Goal: Information Seeking & Learning: Learn about a topic

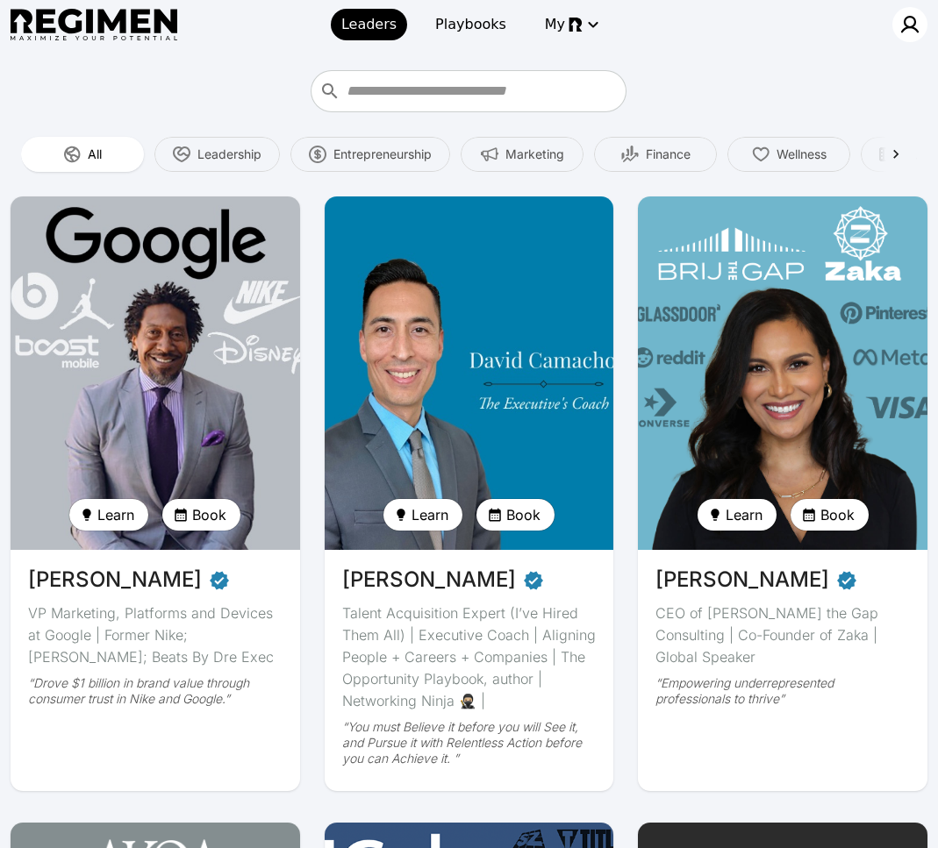
click at [902, 24] on img at bounding box center [909, 24] width 21 height 21
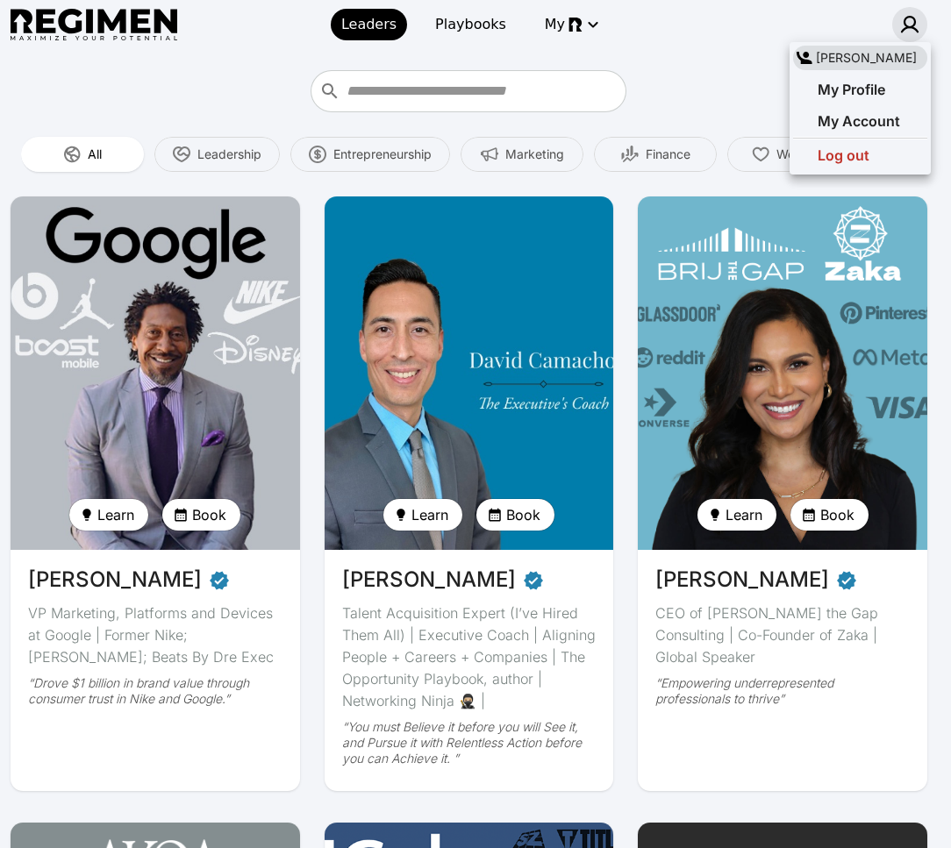
click at [904, 20] on div at bounding box center [475, 424] width 951 height 848
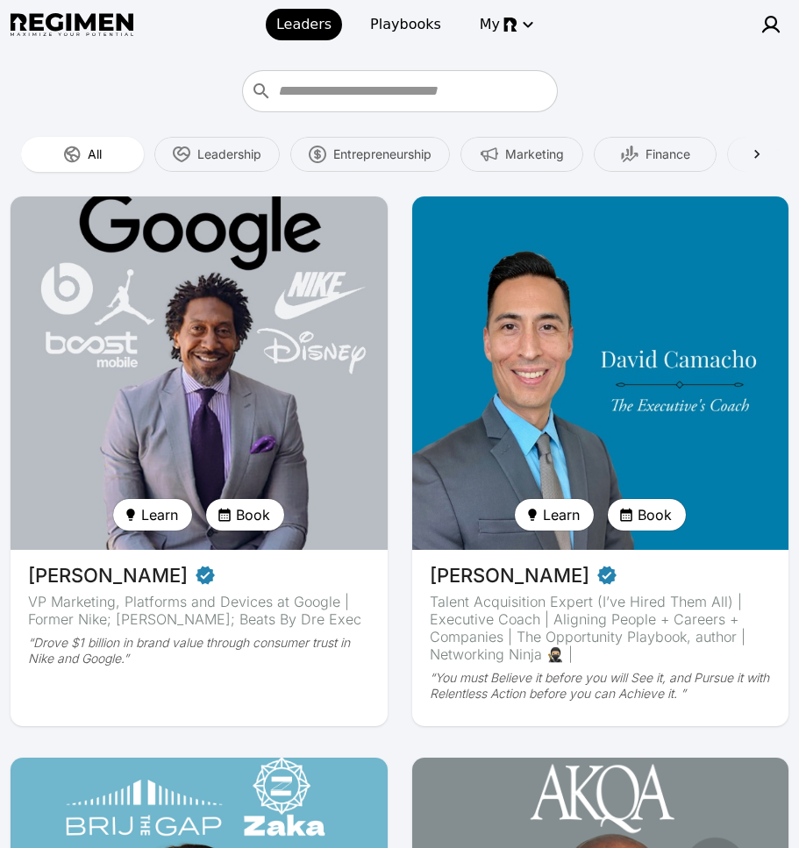
click at [261, 320] on img at bounding box center [199, 373] width 388 height 364
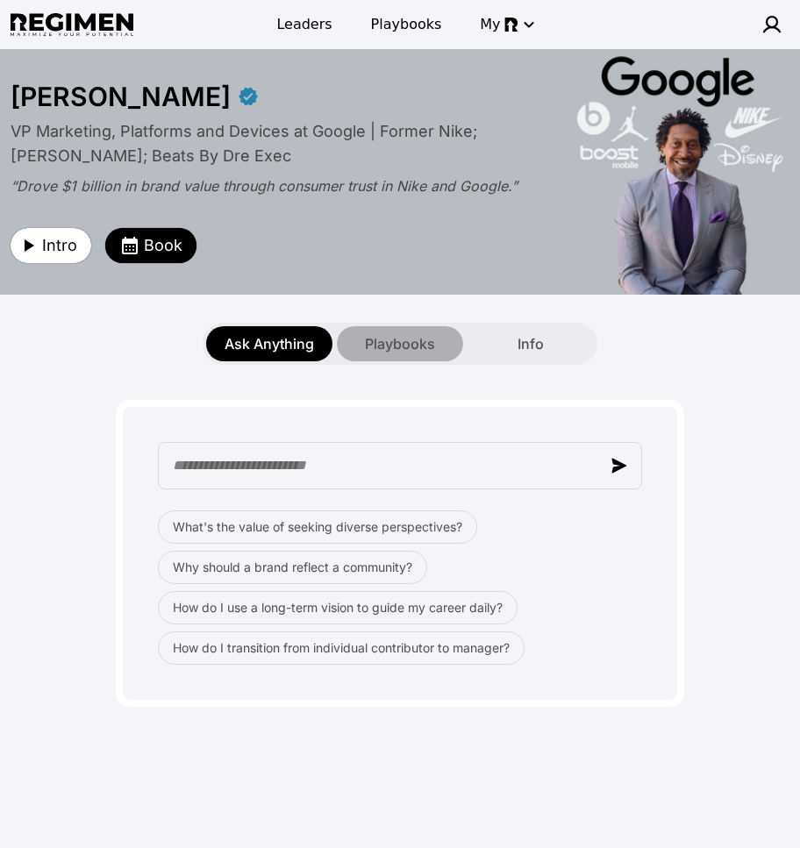
click at [396, 343] on span "Playbooks" at bounding box center [400, 343] width 70 height 21
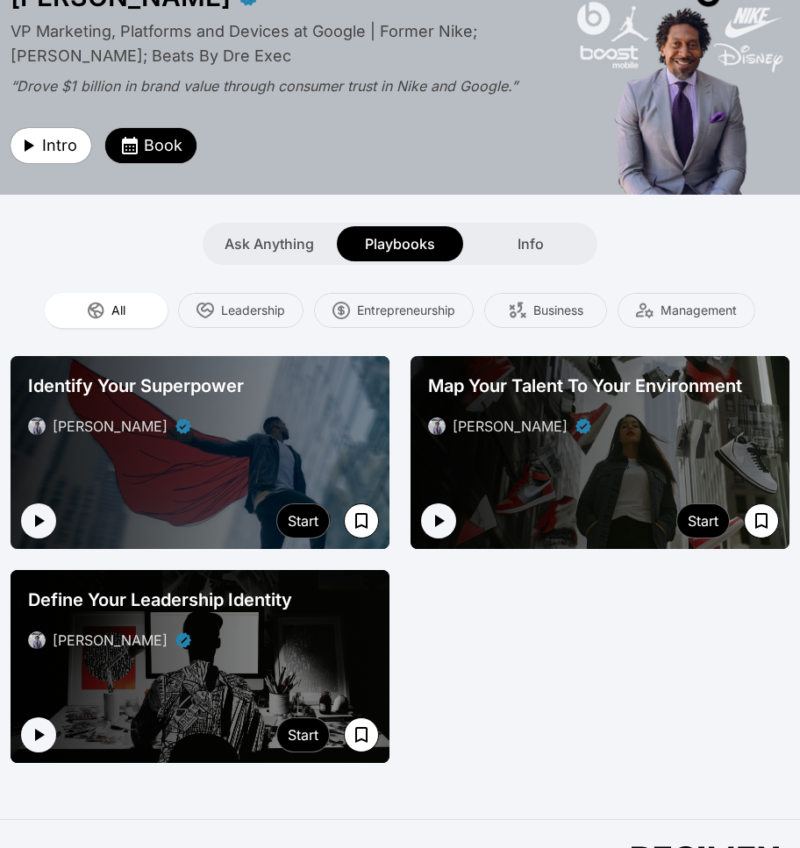
scroll to position [99, 0]
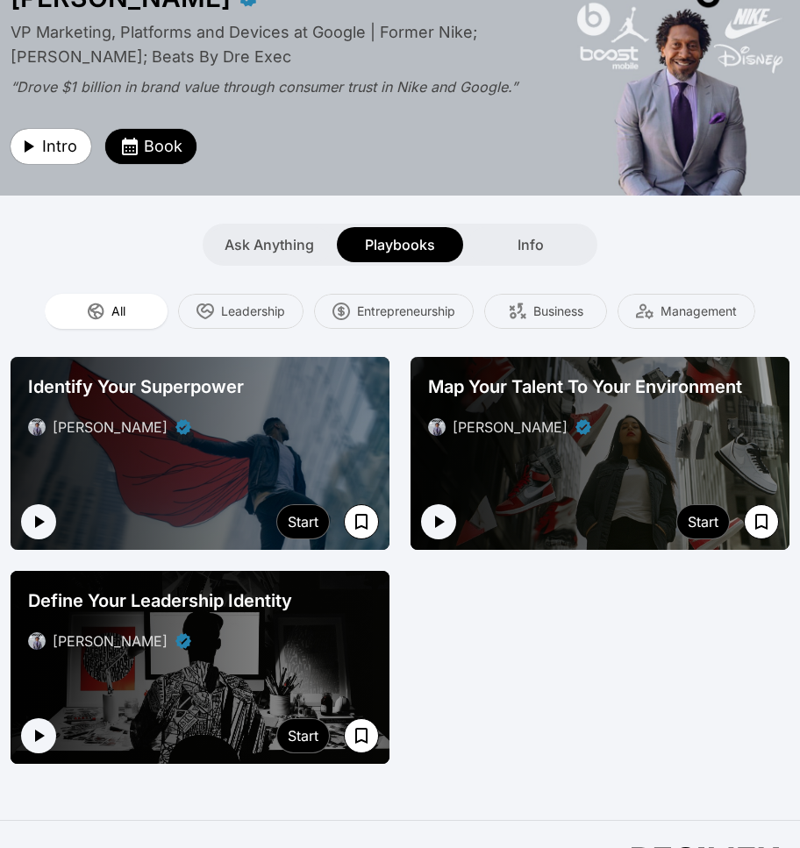
click at [302, 614] on div "Define Your Leadership Identity [PERSON_NAME]" at bounding box center [200, 620] width 358 height 77
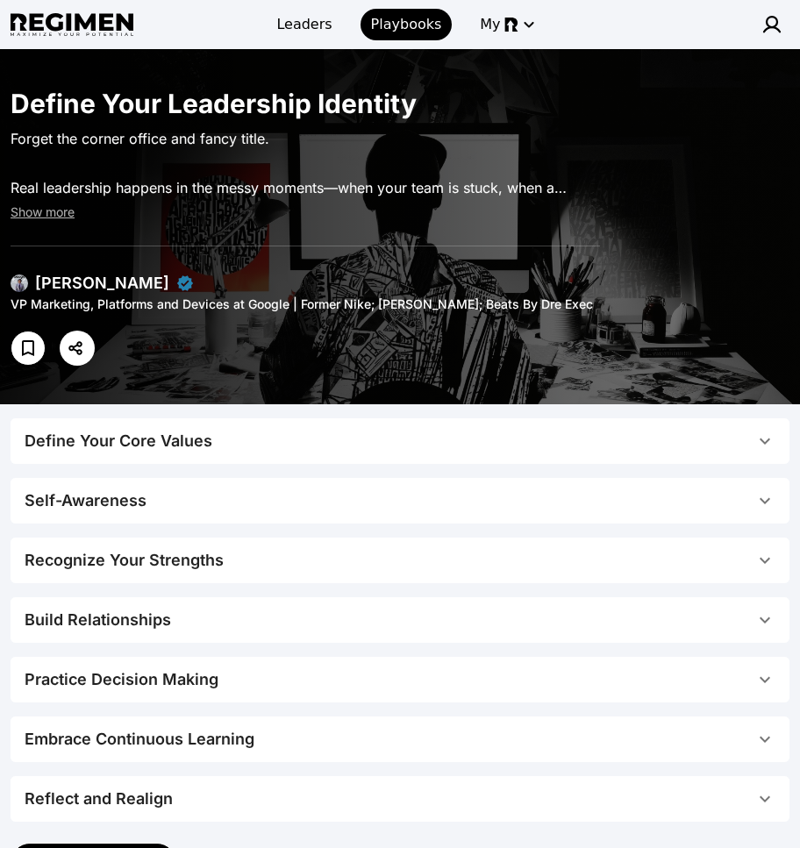
click at [472, 445] on span "Define Your Core Values" at bounding box center [390, 441] width 730 height 25
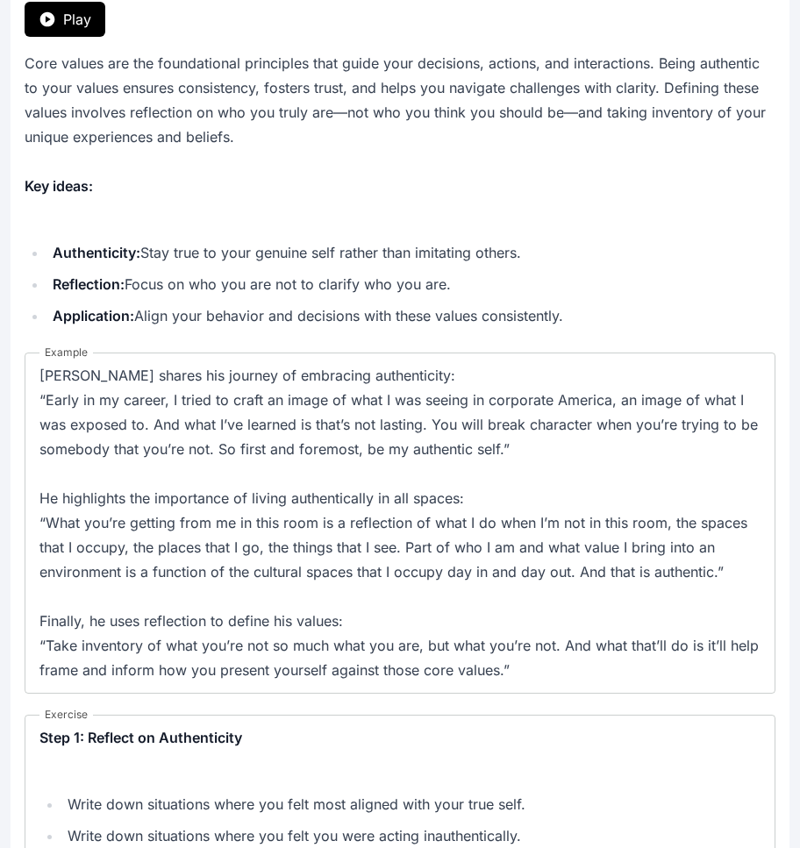
scroll to position [244, 0]
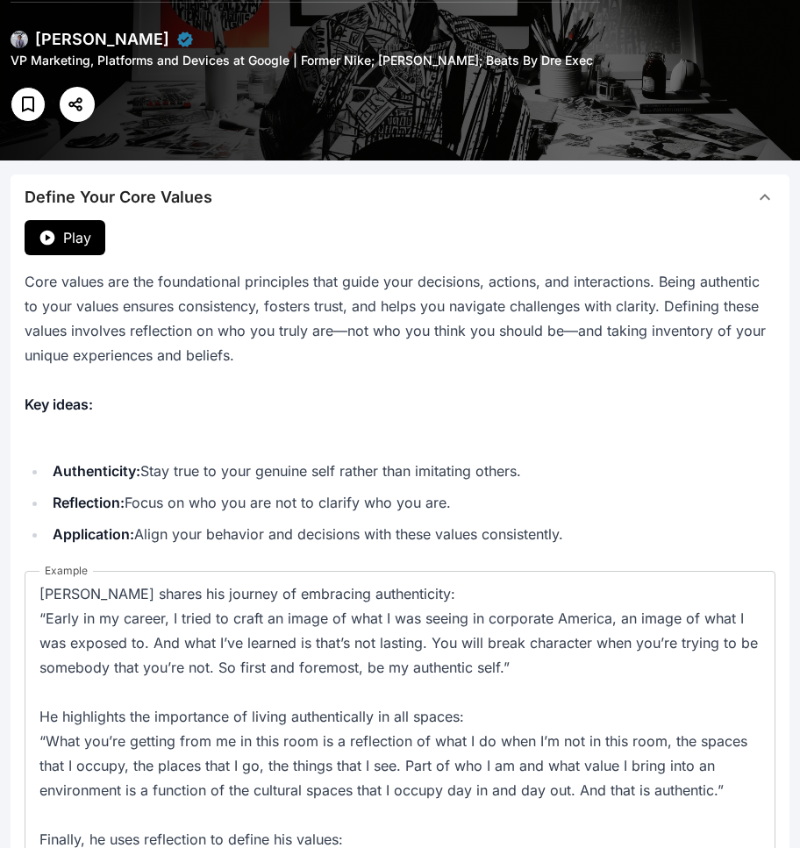
click at [342, 215] on button "Define Your Core Values" at bounding box center [400, 198] width 779 height 46
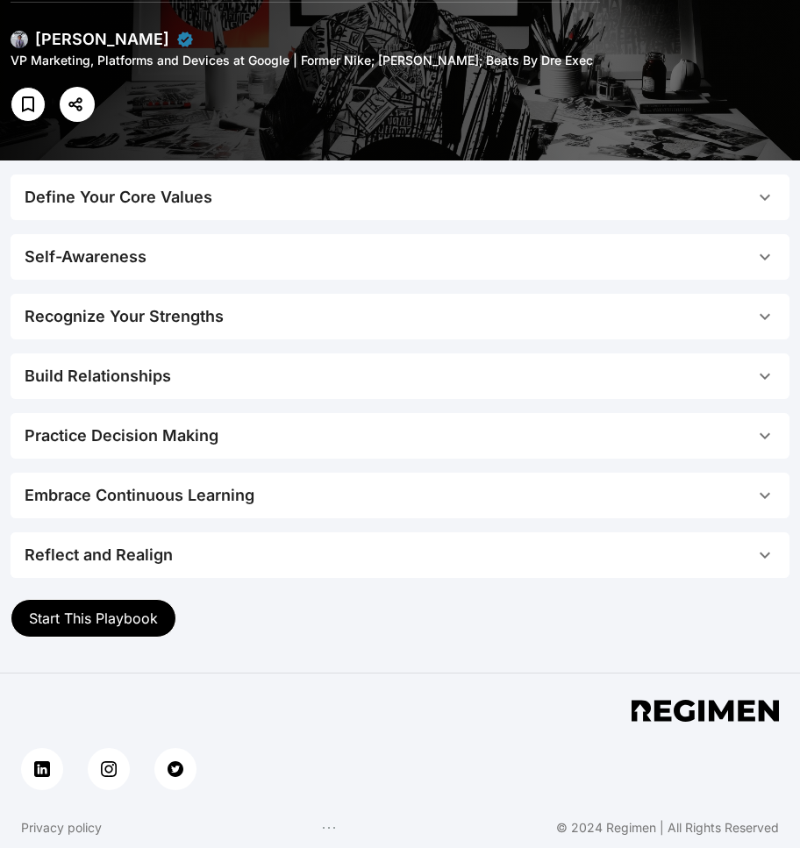
scroll to position [240, 0]
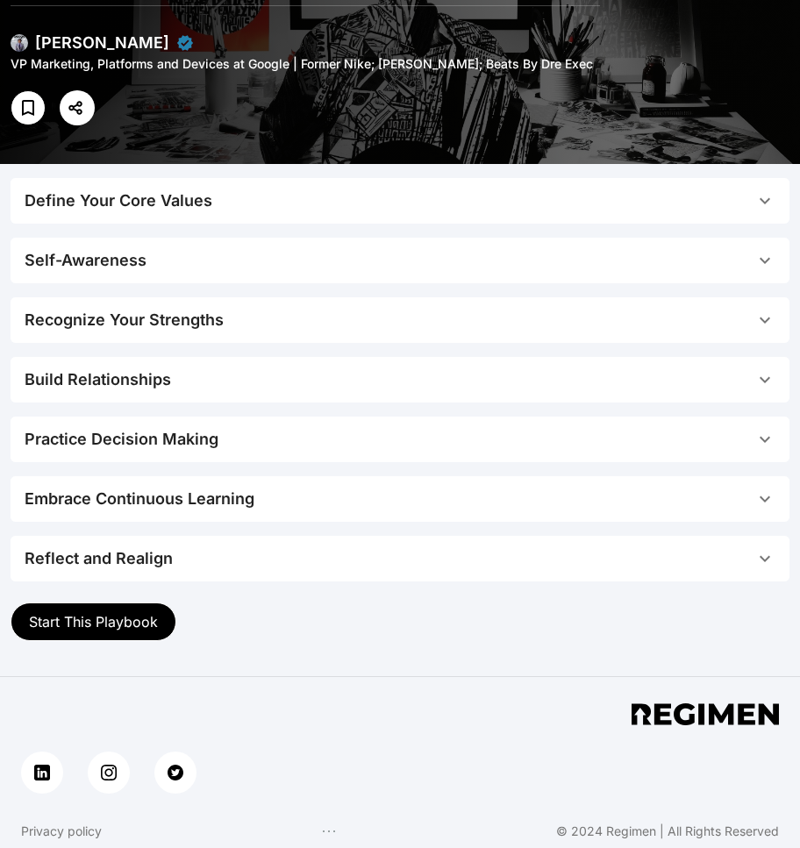
click at [298, 207] on span "Define Your Core Values" at bounding box center [390, 201] width 730 height 25
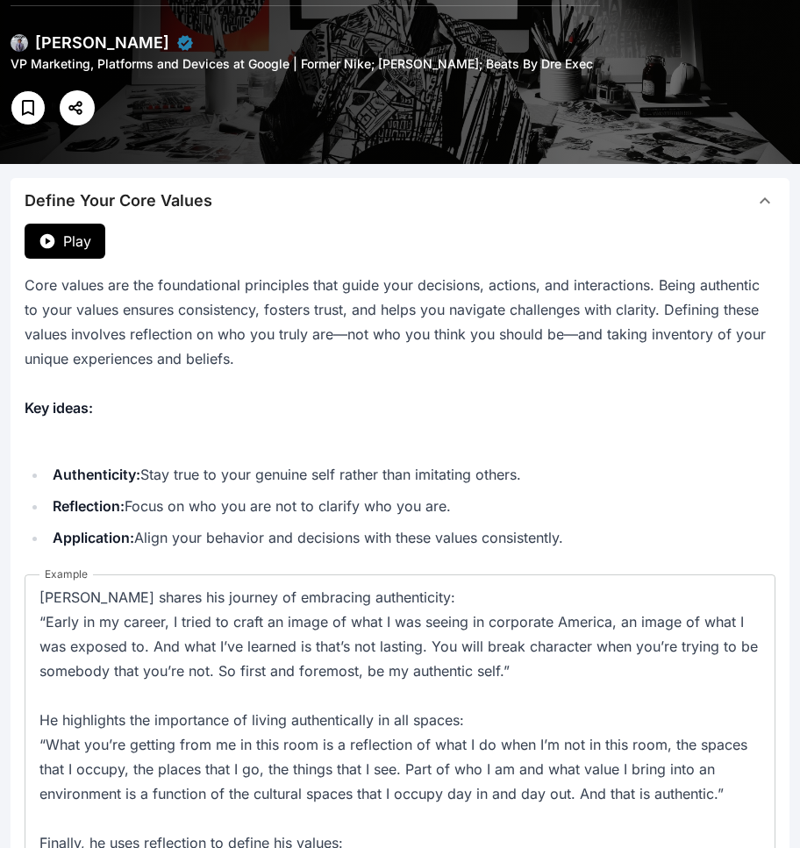
click at [274, 212] on button "Define Your Core Values" at bounding box center [400, 201] width 779 height 46
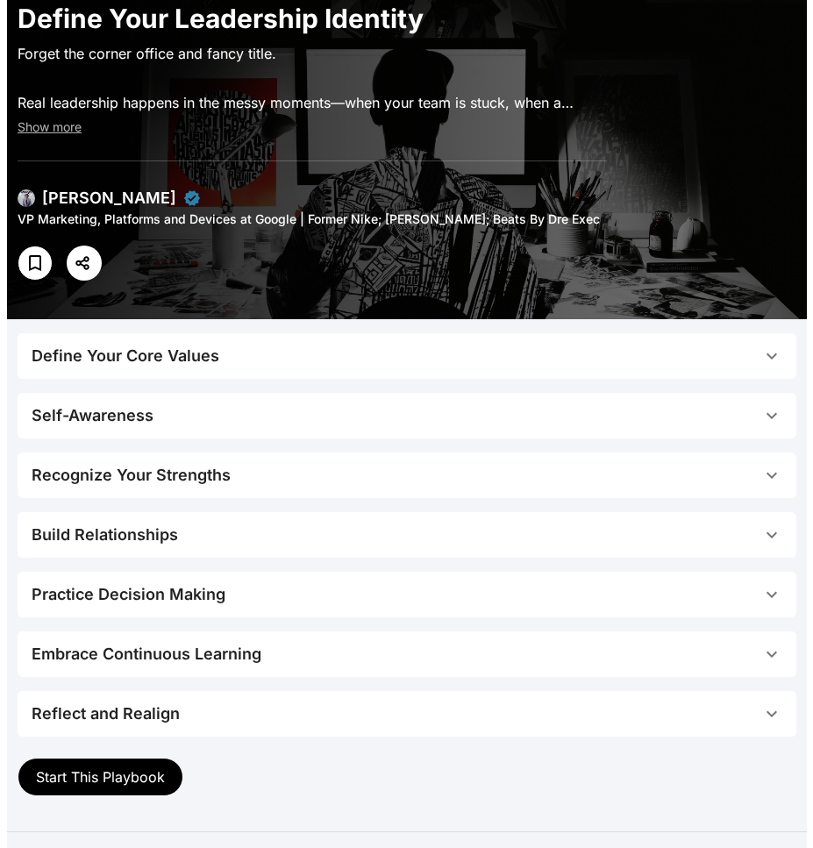
scroll to position [0, 0]
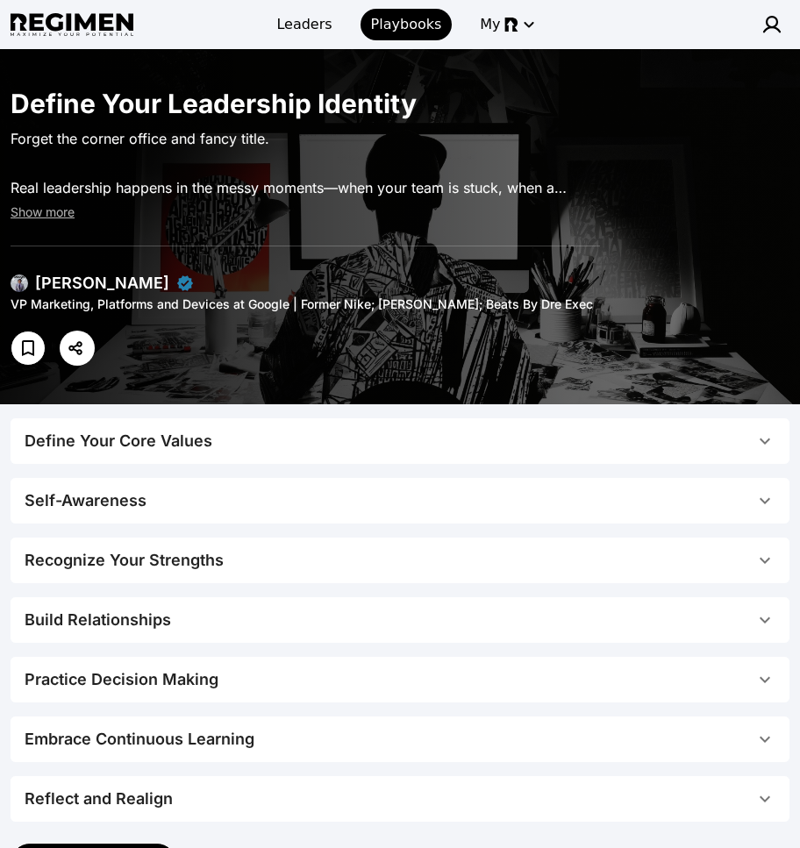
click at [65, 286] on div "[PERSON_NAME]" at bounding box center [102, 283] width 134 height 25
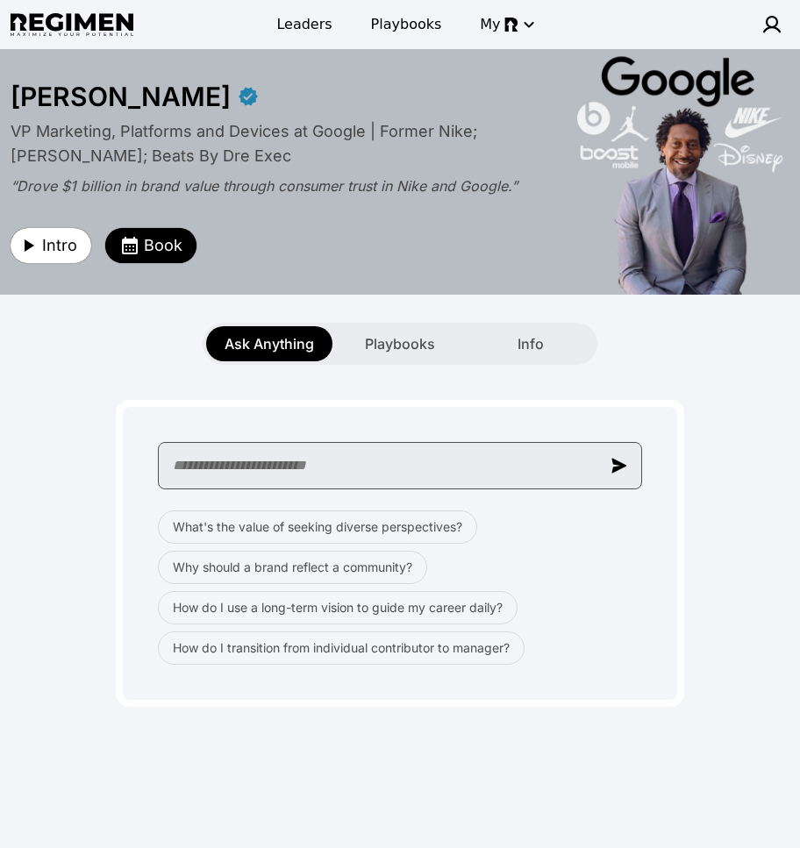
click at [441, 473] on input "text" at bounding box center [400, 465] width 484 height 47
paste input "**********"
type input "**********"
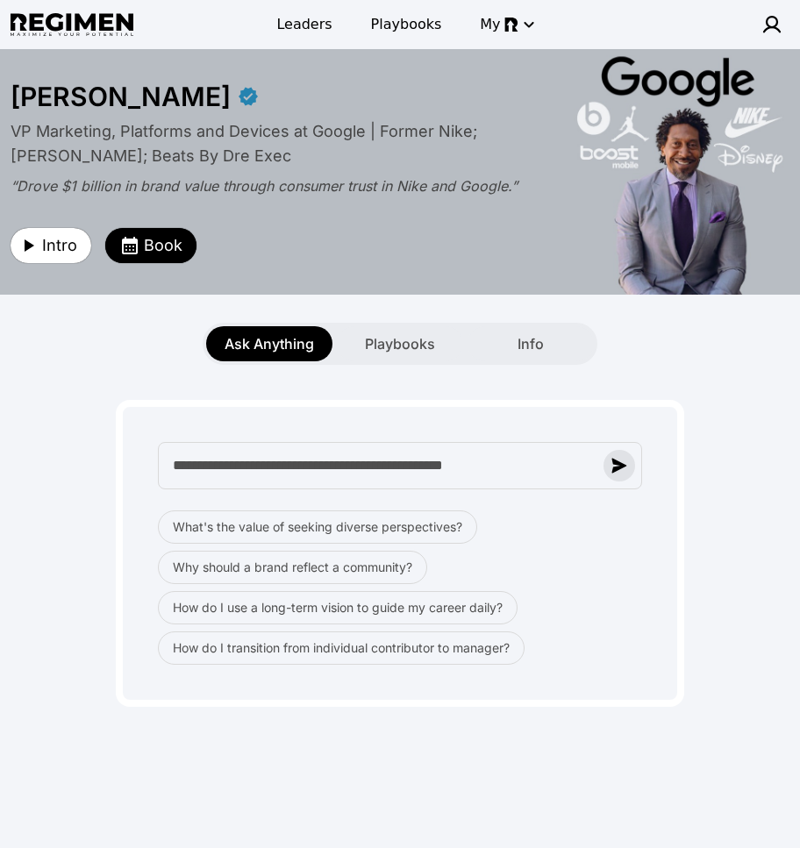
click at [614, 465] on img "button" at bounding box center [619, 466] width 16 height 16
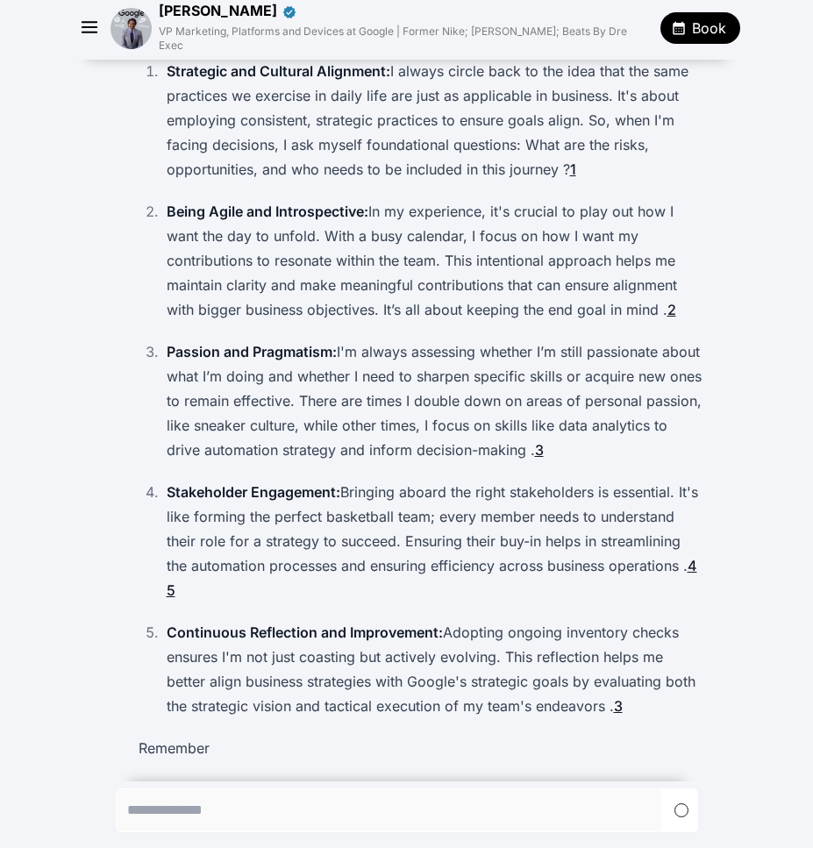
scroll to position [241, 0]
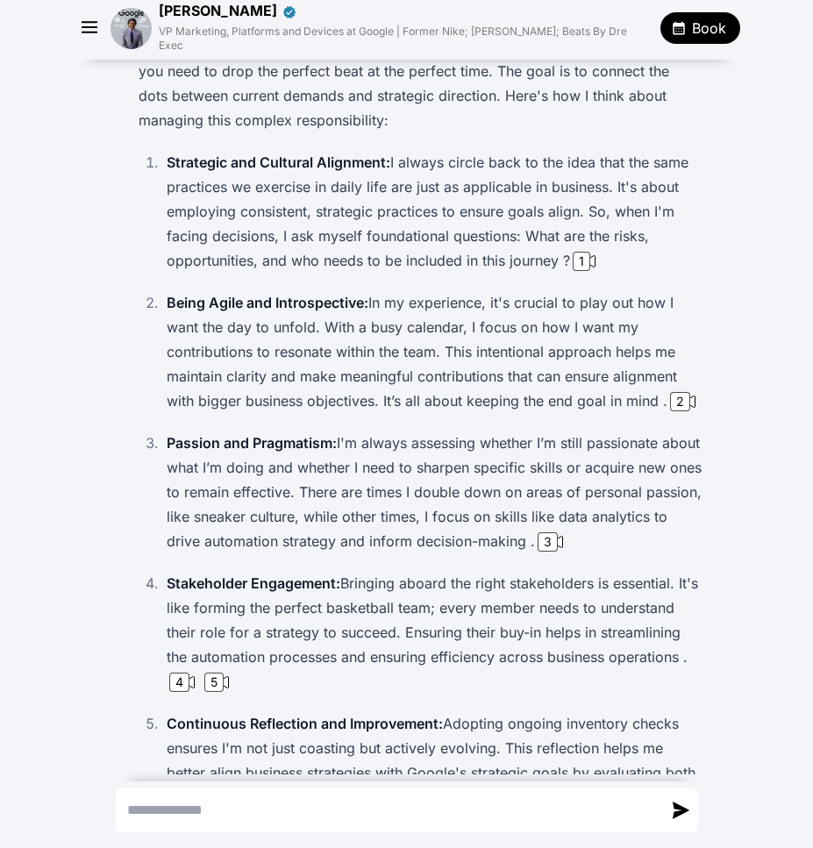
scroll to position [67, 0]
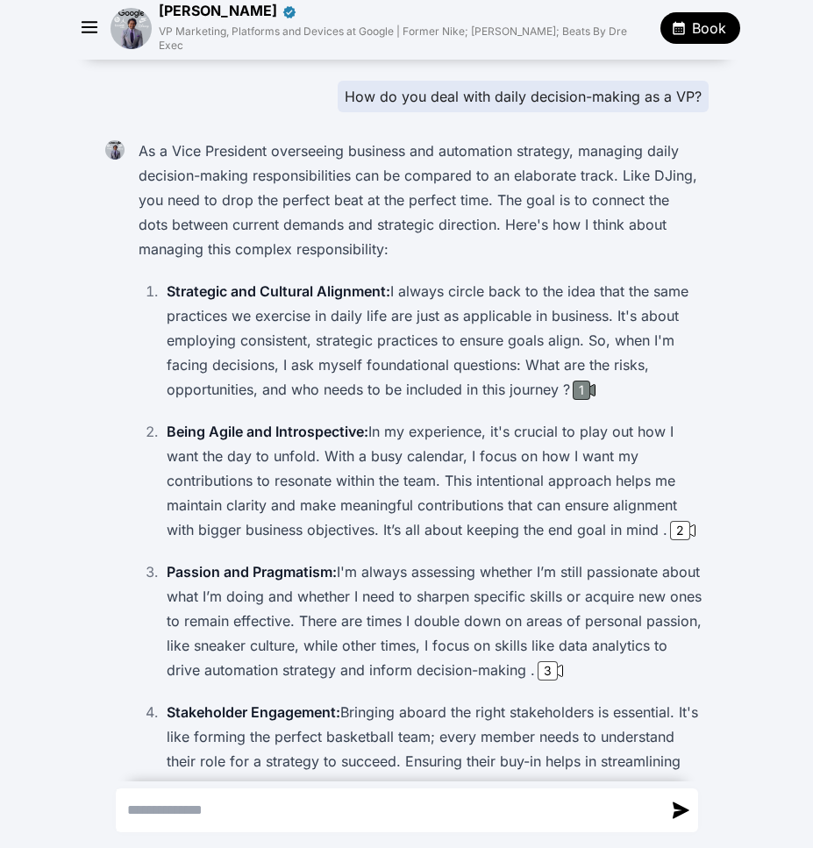
click at [580, 381] on div "1" at bounding box center [582, 390] width 18 height 19
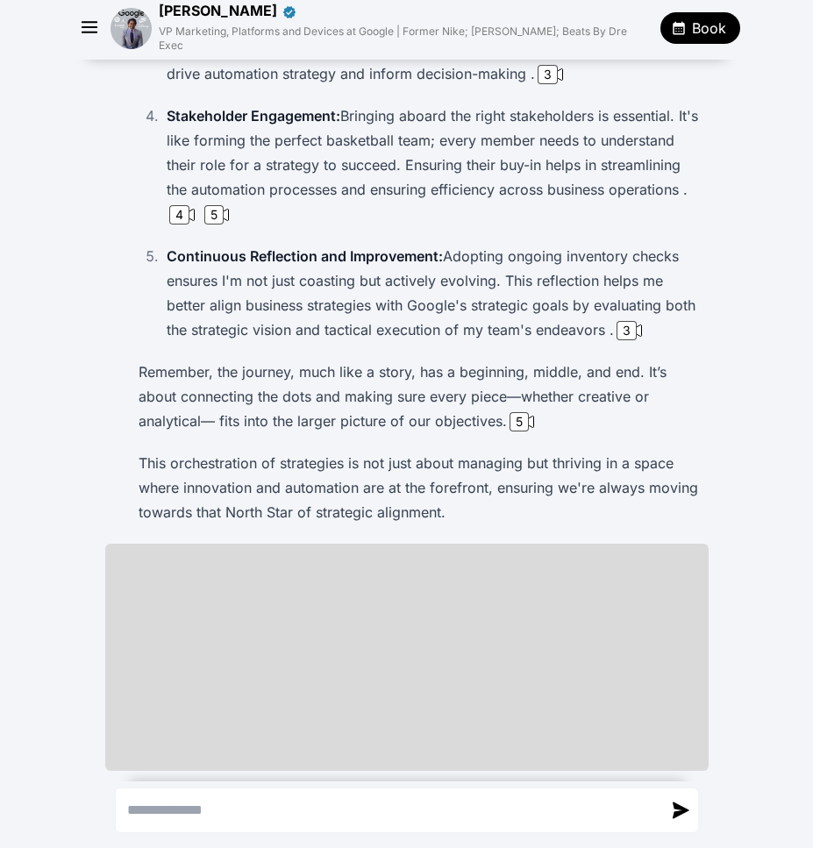
scroll to position [679, 0]
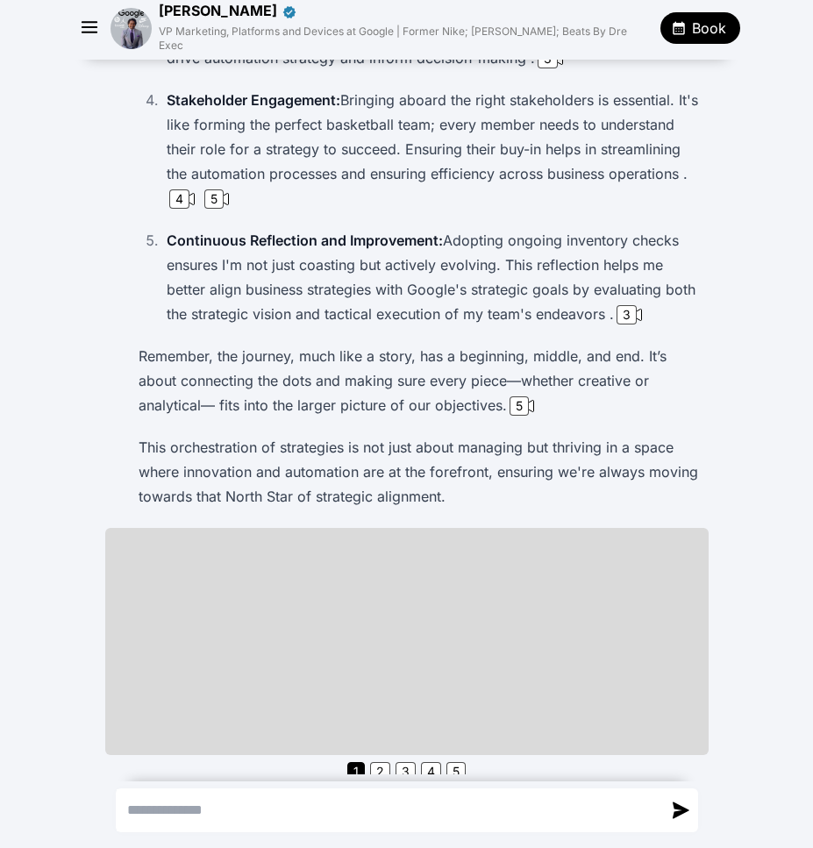
click at [730, 270] on div "To make sure this session is a huge success for you, what's the single most imp…" at bounding box center [406, 112] width 813 height 1462
click at [739, 457] on div "To make sure this session is a huge success for you, what's the single most imp…" at bounding box center [406, 112] width 813 height 1462
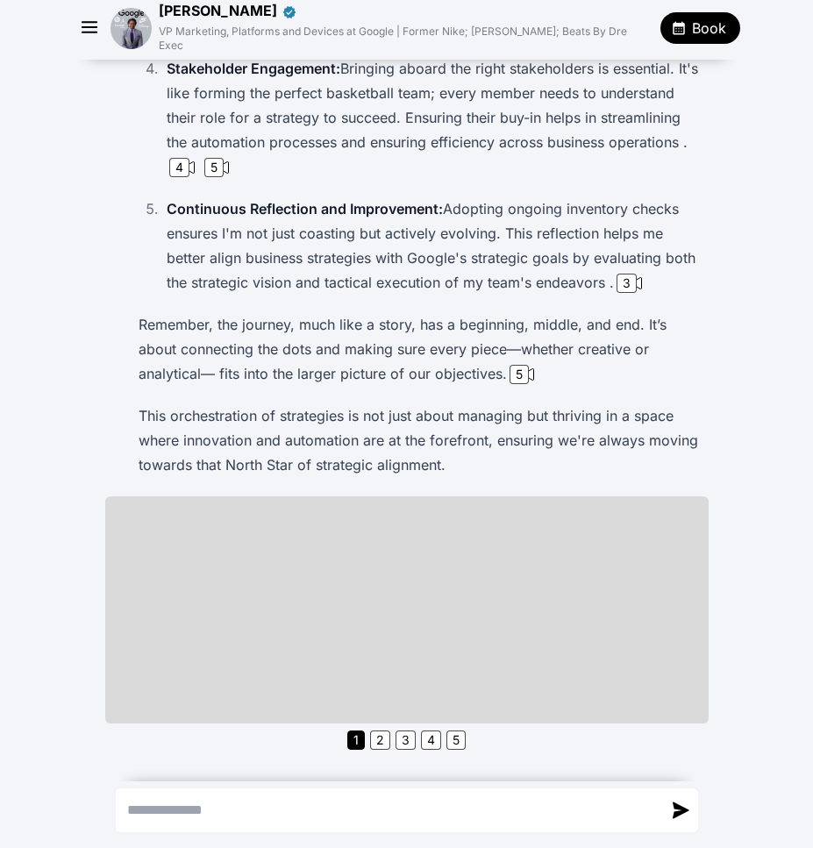
scroll to position [699, 0]
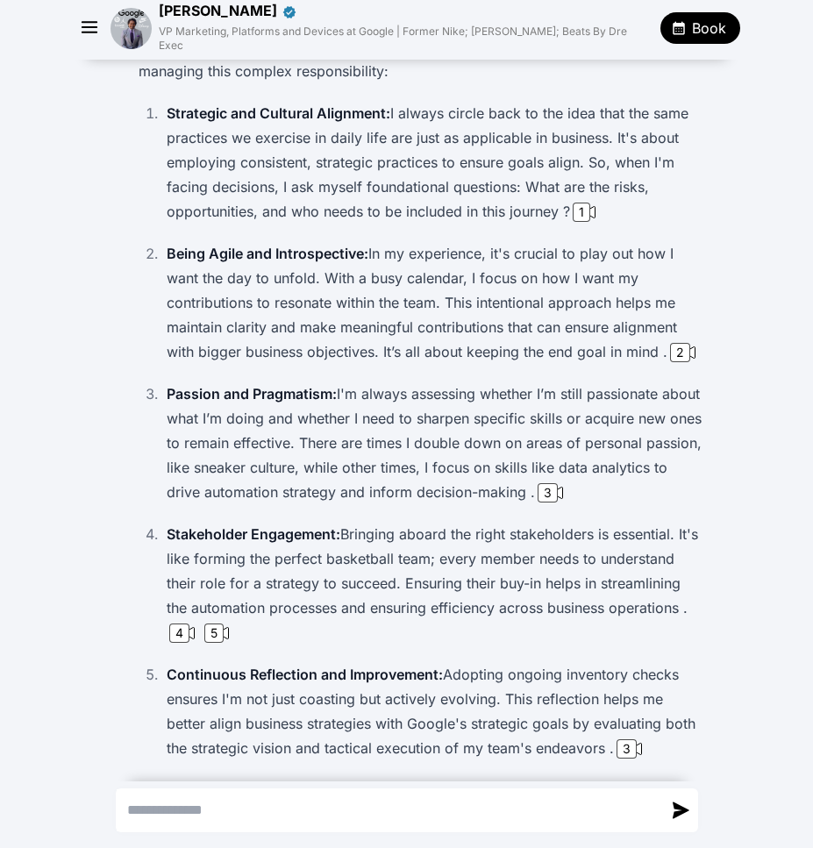
scroll to position [97, 0]
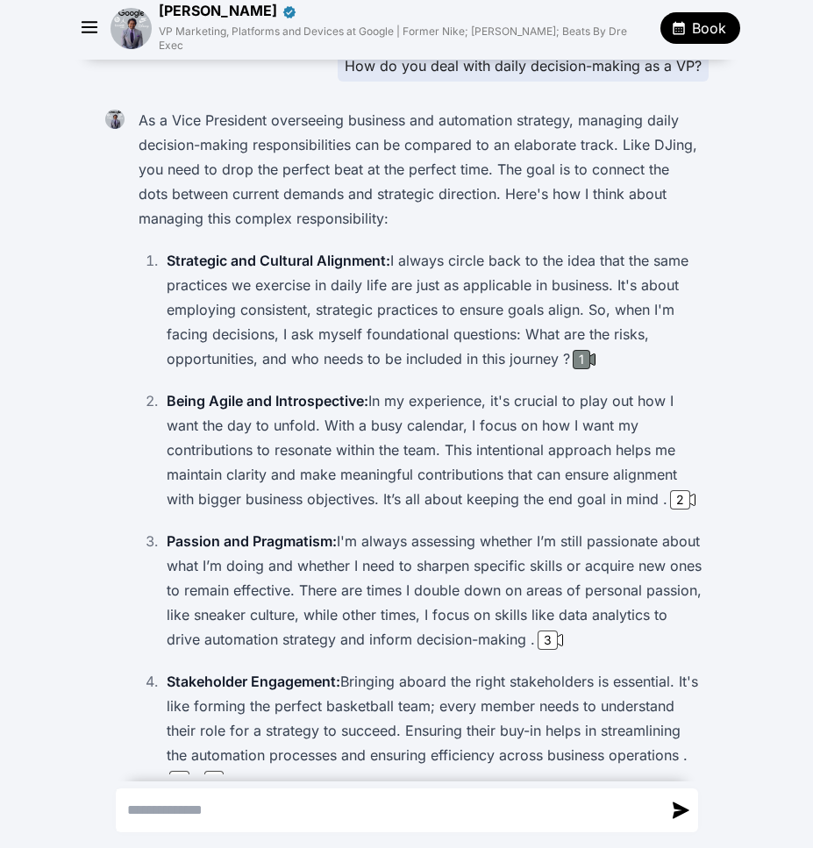
click at [589, 354] on icon at bounding box center [589, 359] width 11 height 11
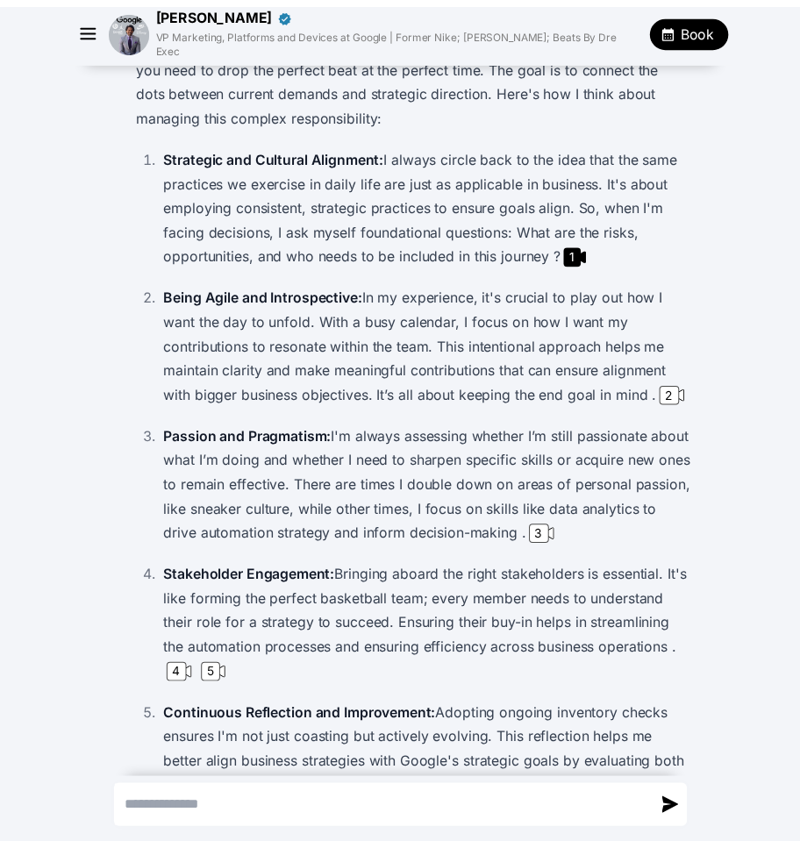
scroll to position [0, 0]
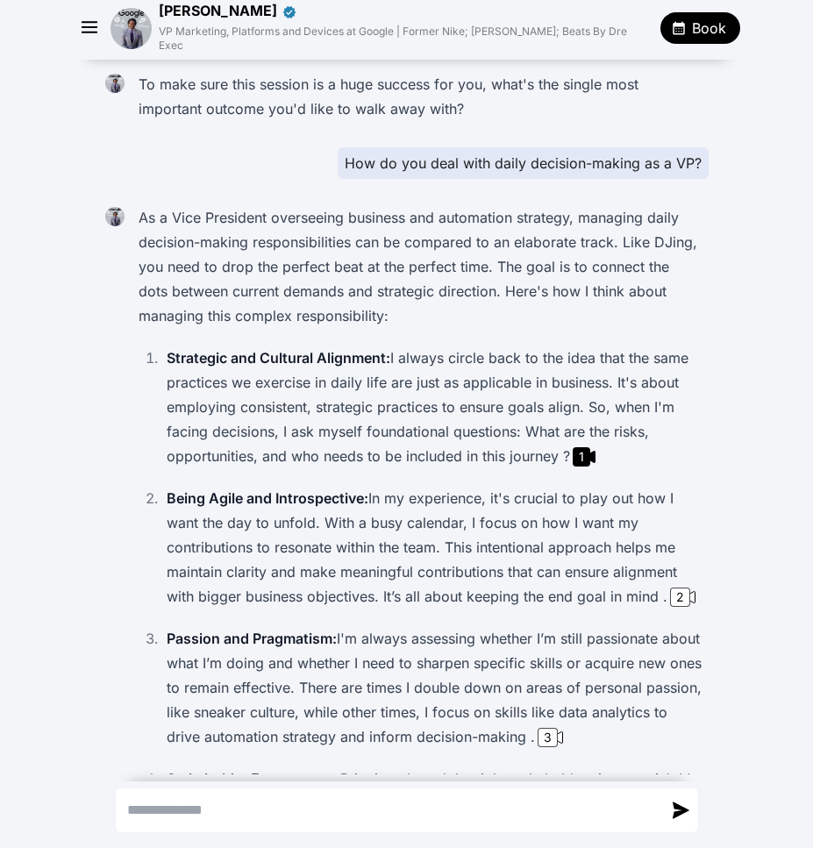
click at [694, 18] on span "Book" at bounding box center [709, 28] width 34 height 21
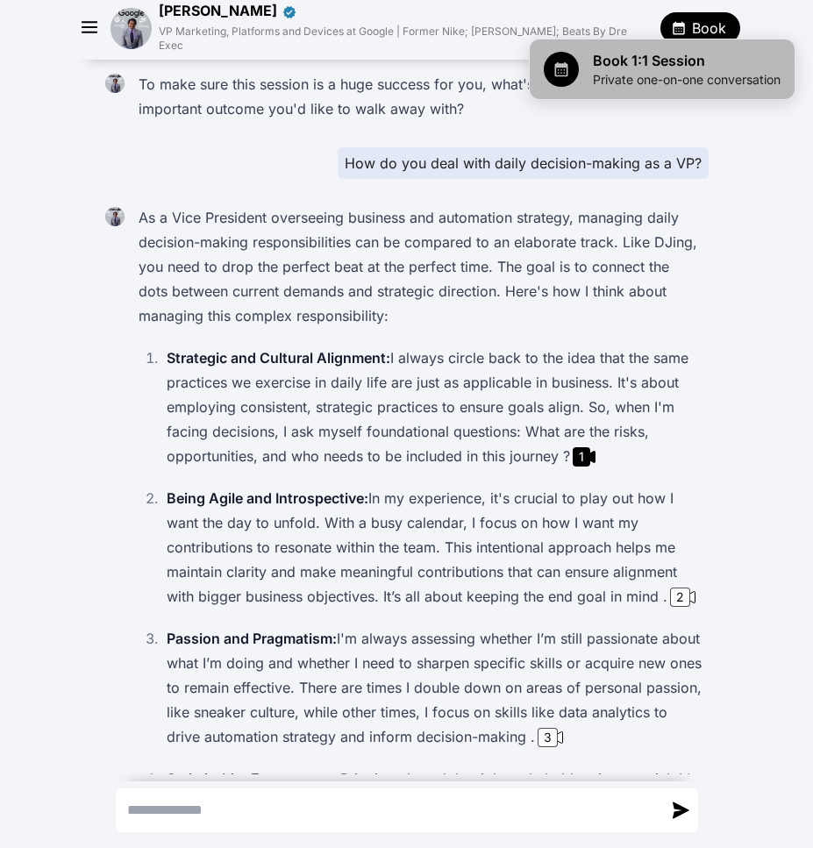
click at [672, 68] on span "Book 1:1 Session" at bounding box center [687, 60] width 188 height 21
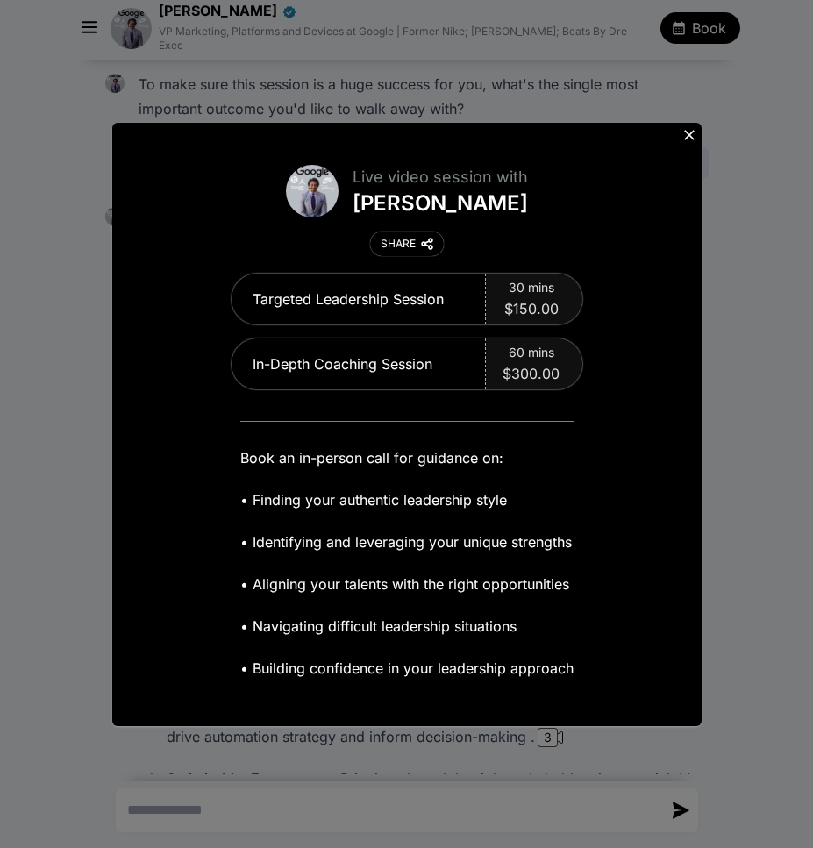
click at [688, 130] on icon at bounding box center [690, 135] width 18 height 18
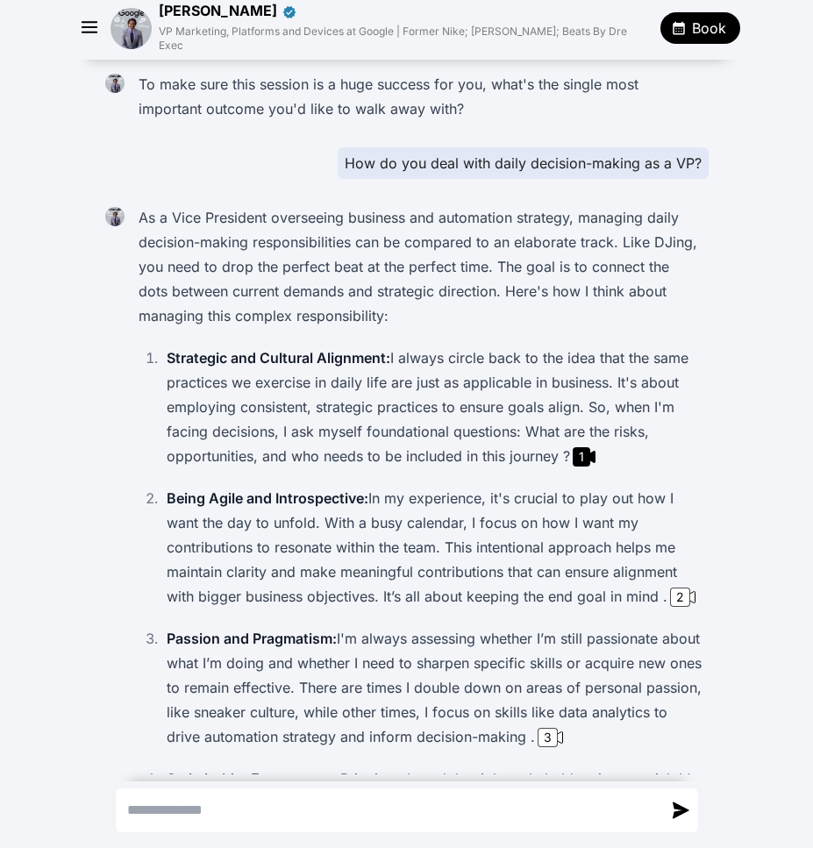
click at [132, 28] on img at bounding box center [131, 28] width 41 height 41
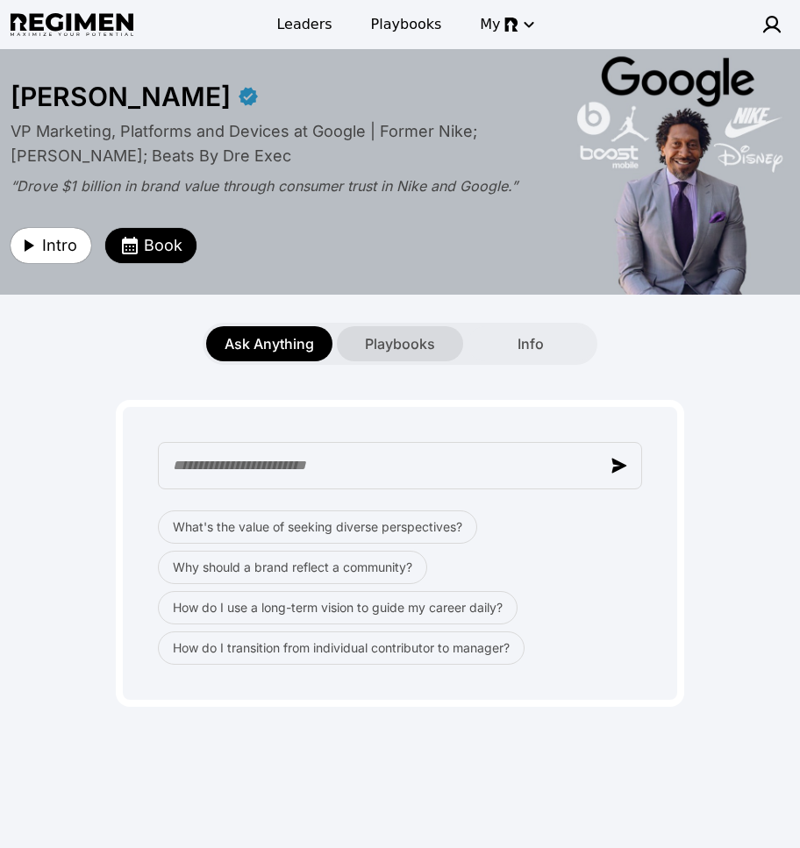
click at [383, 341] on span "Playbooks" at bounding box center [400, 343] width 70 height 21
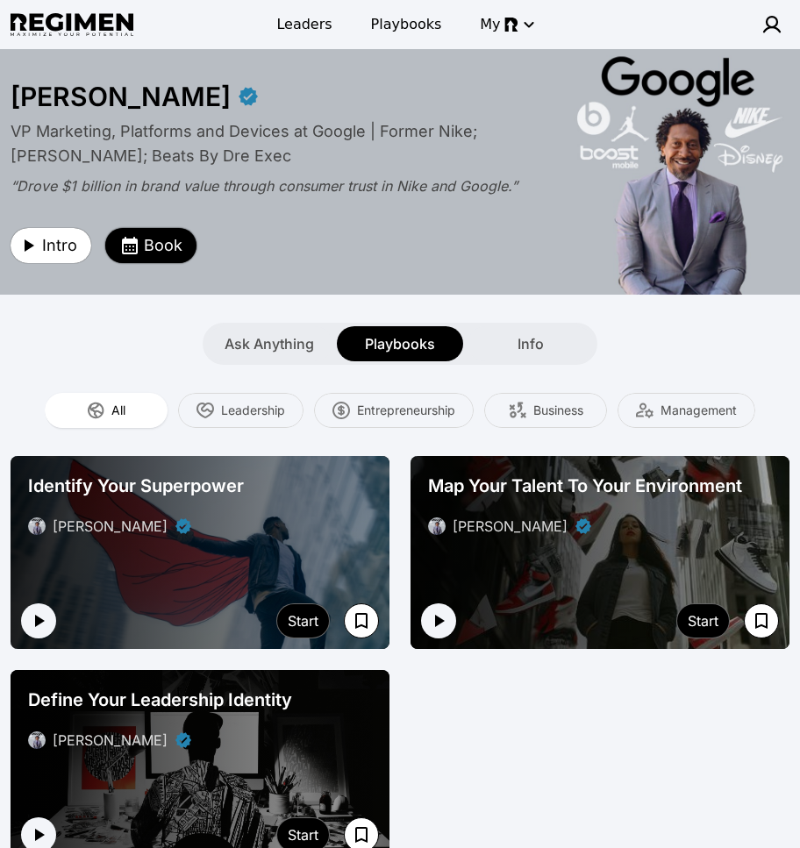
click at [131, 246] on icon "button" at bounding box center [129, 245] width 21 height 21
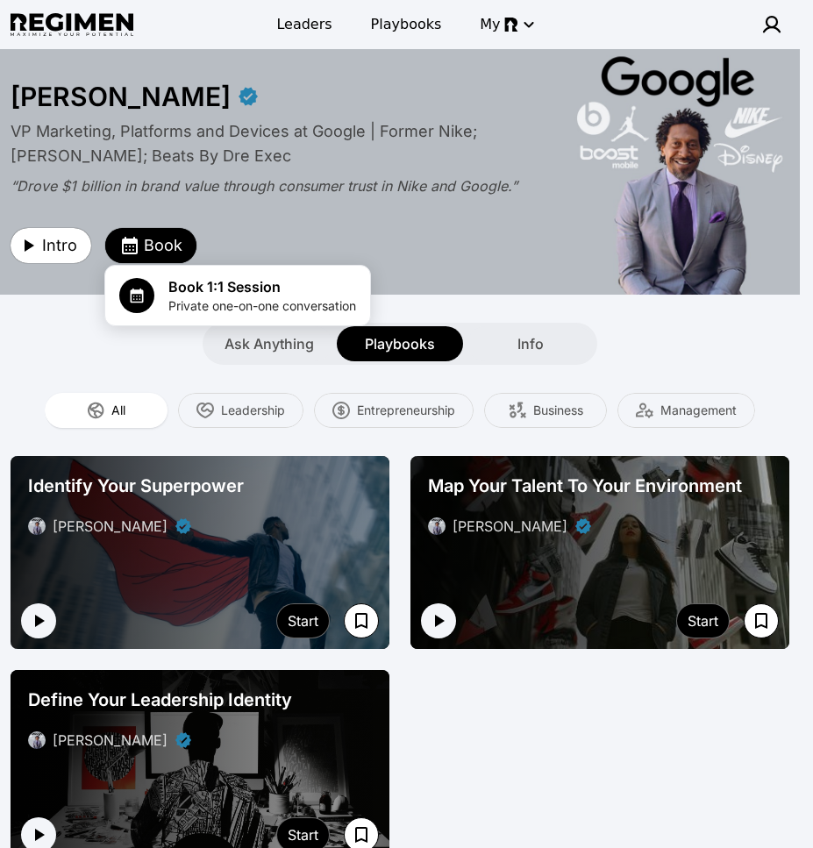
click at [421, 239] on div at bounding box center [406, 424] width 813 height 848
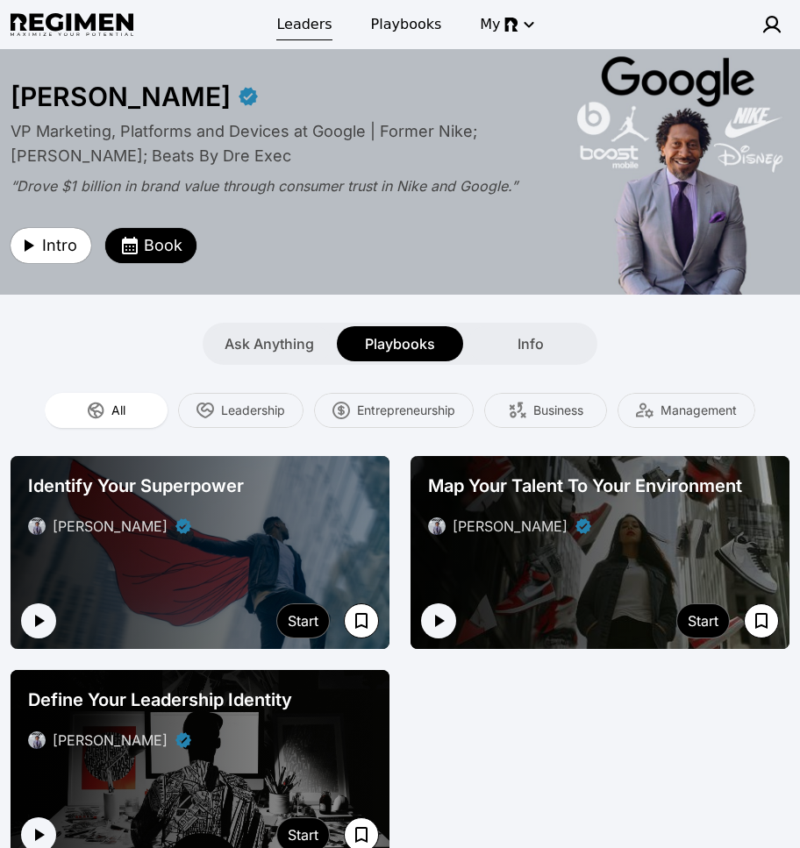
click at [300, 32] on span "Leaders" at bounding box center [303, 24] width 55 height 21
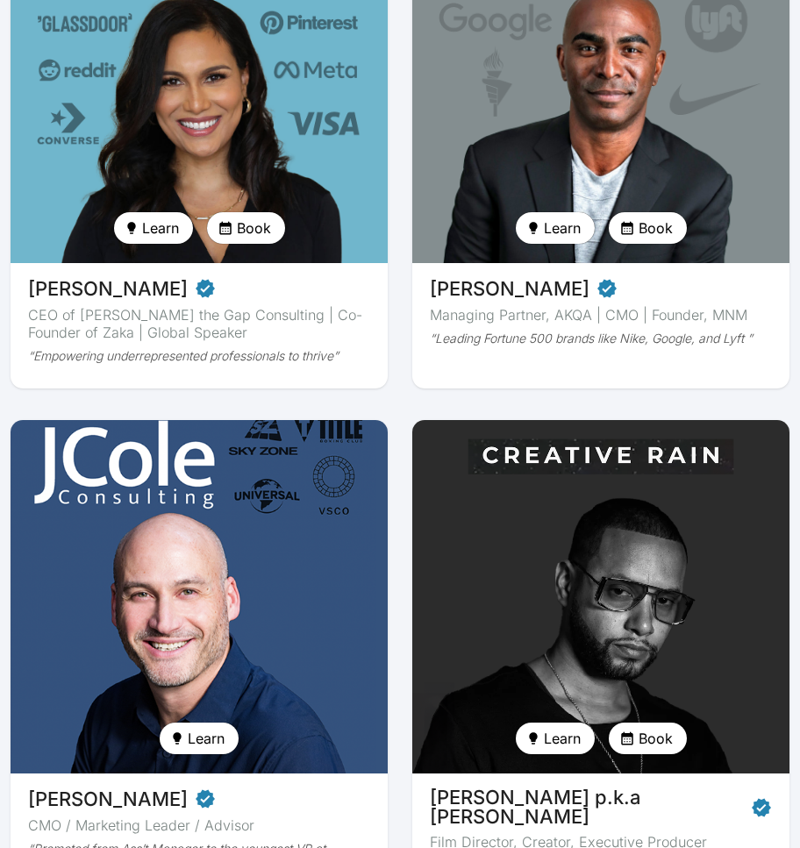
scroll to position [948, 0]
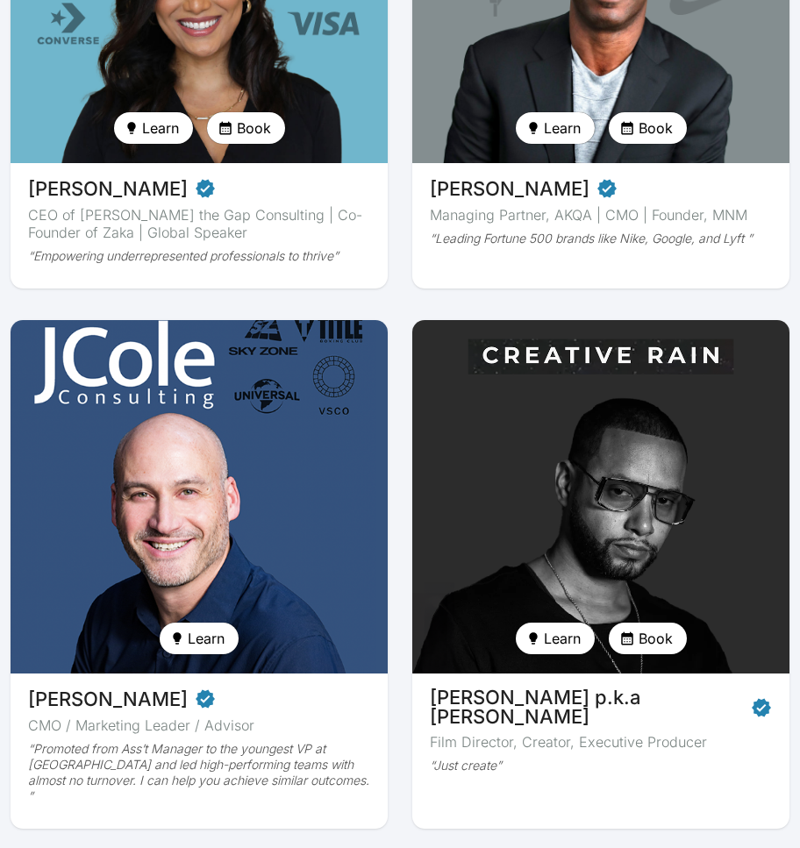
click at [618, 413] on img at bounding box center [601, 497] width 389 height 364
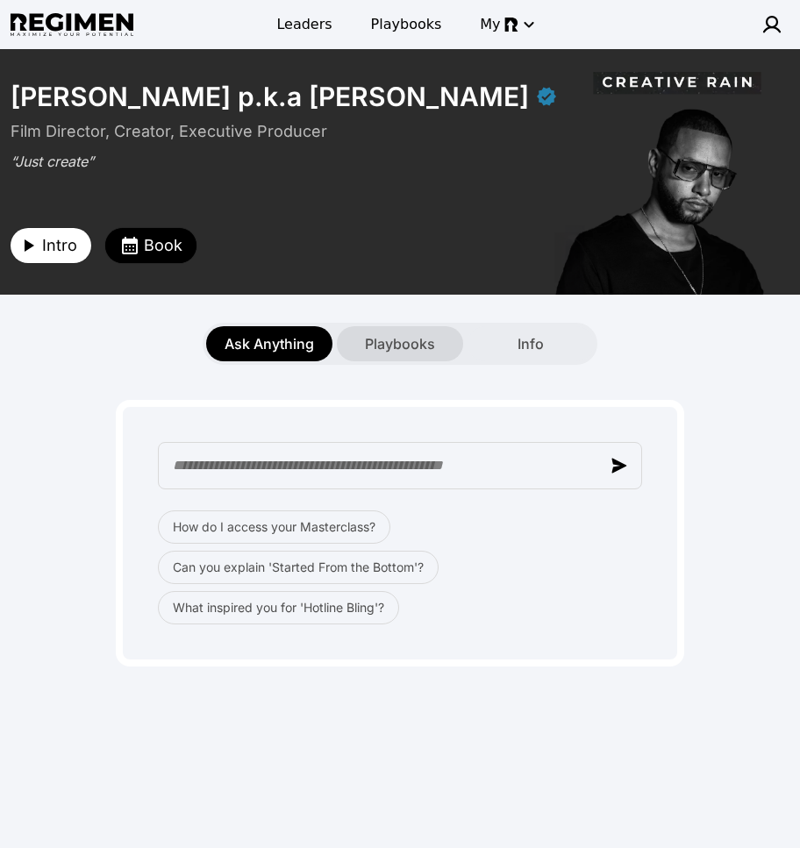
click at [388, 339] on span "Playbooks" at bounding box center [400, 343] width 70 height 21
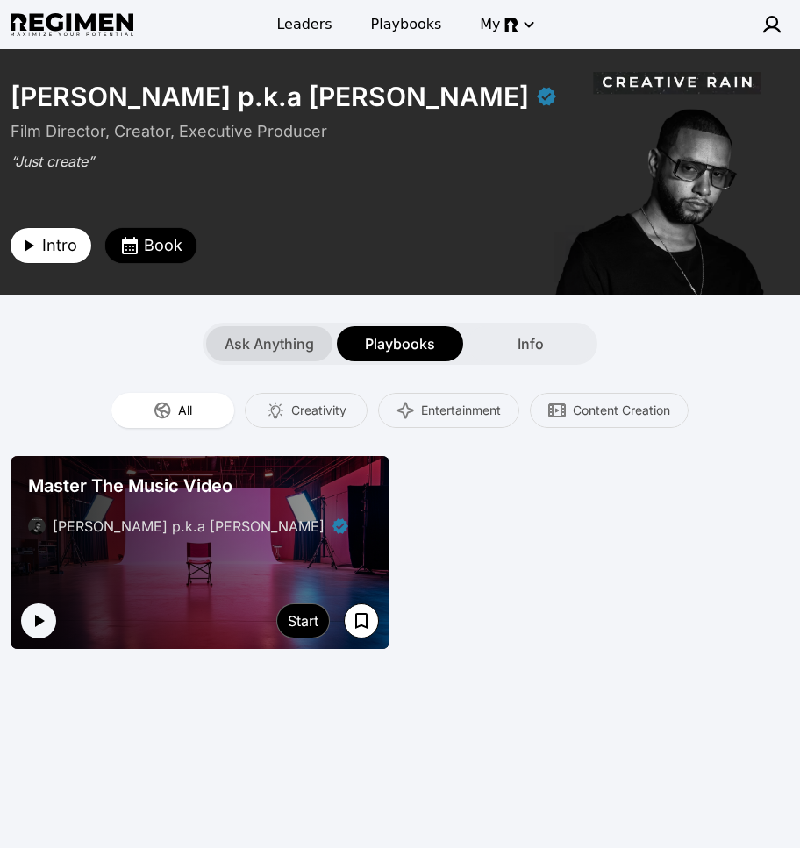
click at [299, 341] on span "Ask Anything" at bounding box center [269, 343] width 89 height 21
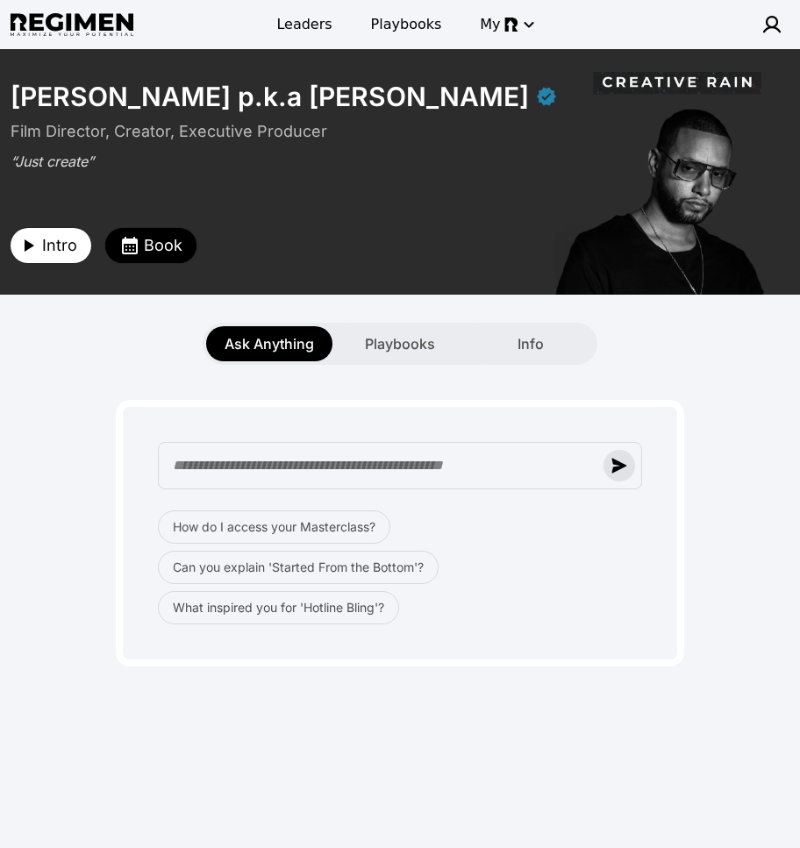
click at [621, 468] on img "button" at bounding box center [619, 466] width 16 height 16
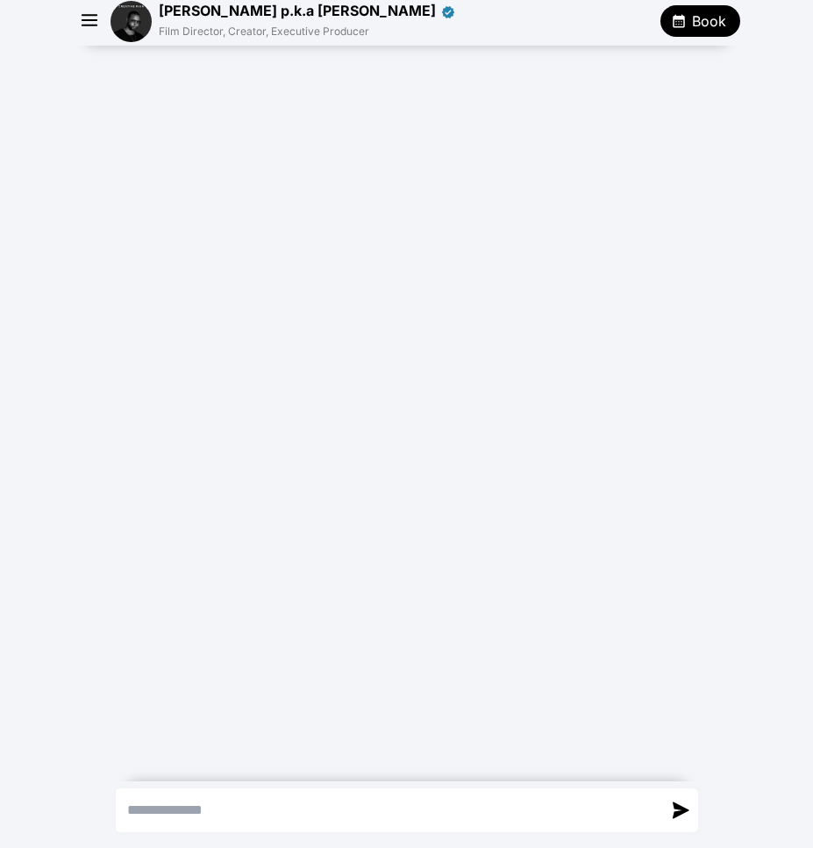
click at [91, 35] on div "Julien Christian Lutz p.k.a Director X Film Director, Creator, Executive Produc…" at bounding box center [407, 21] width 667 height 42
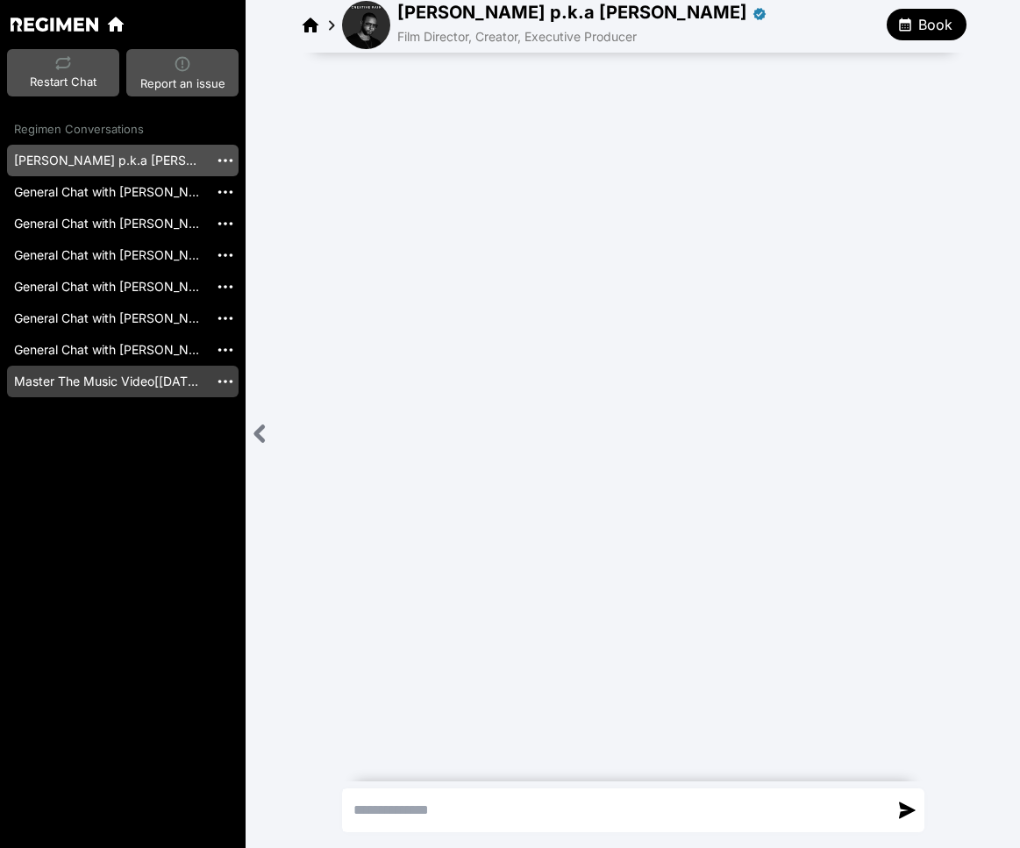
click at [159, 377] on link "Master The Music Video[2025-02-28]" at bounding box center [108, 382] width 202 height 32
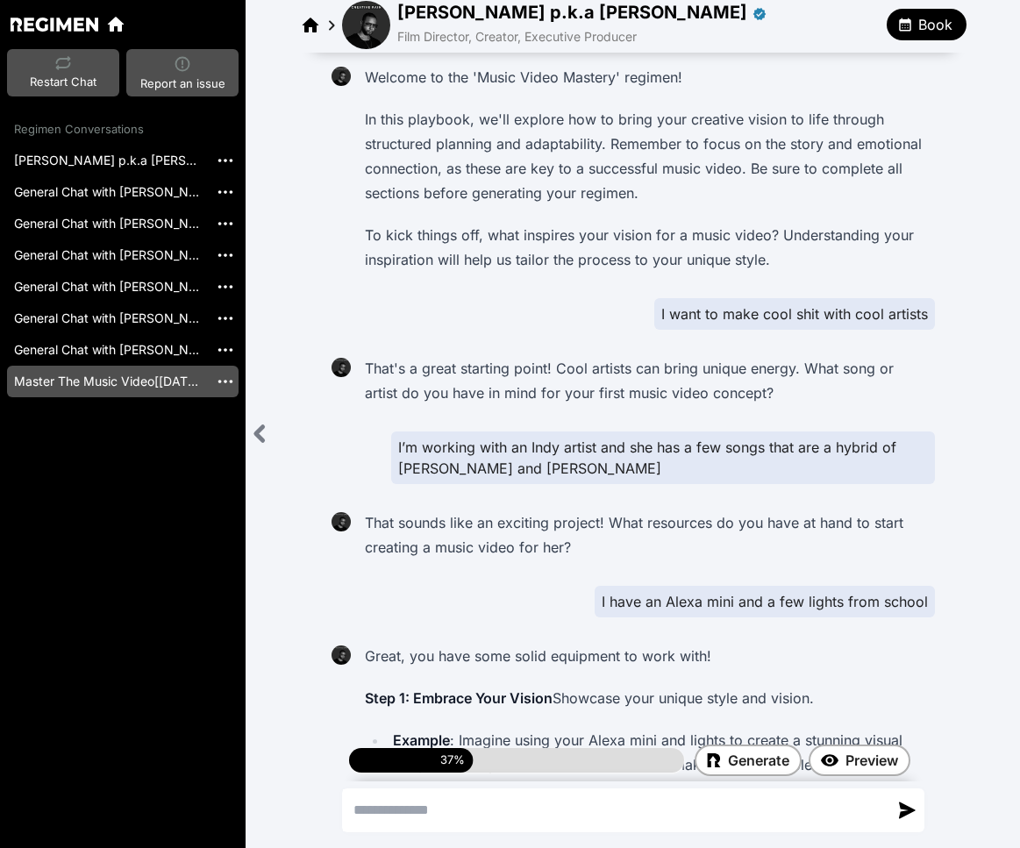
scroll to position [2530, 0]
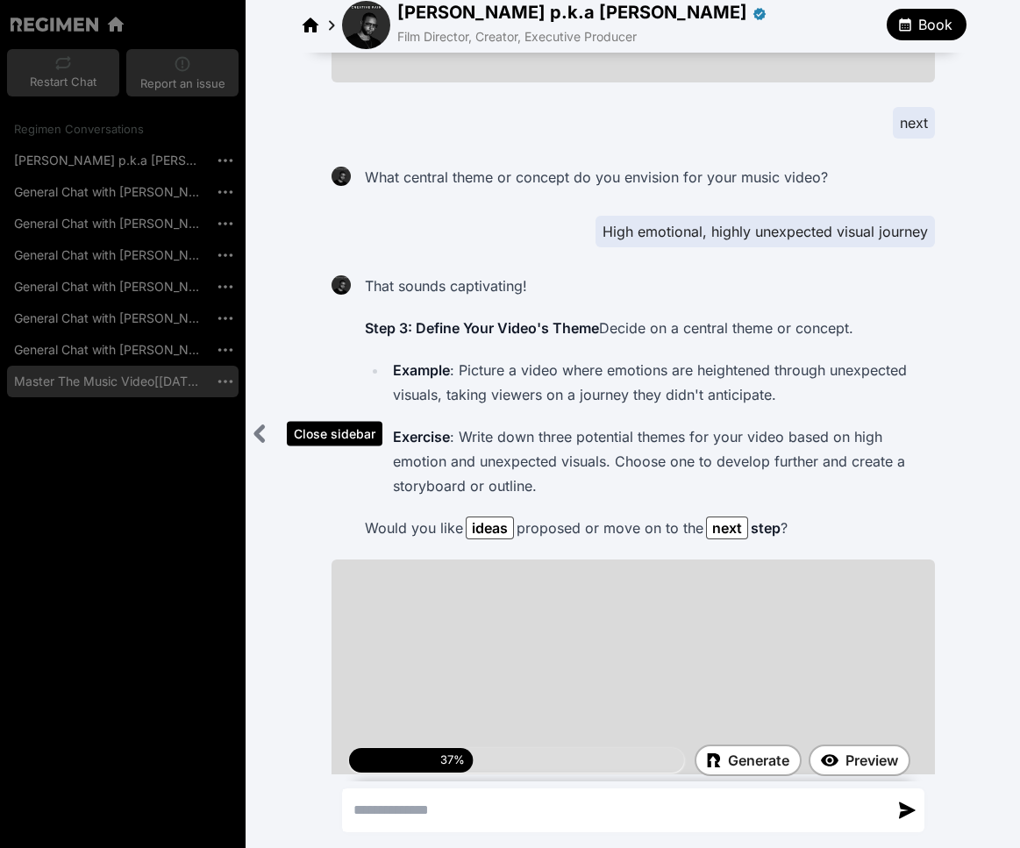
click at [256, 429] on icon "Close sidebar" at bounding box center [260, 434] width 22 height 22
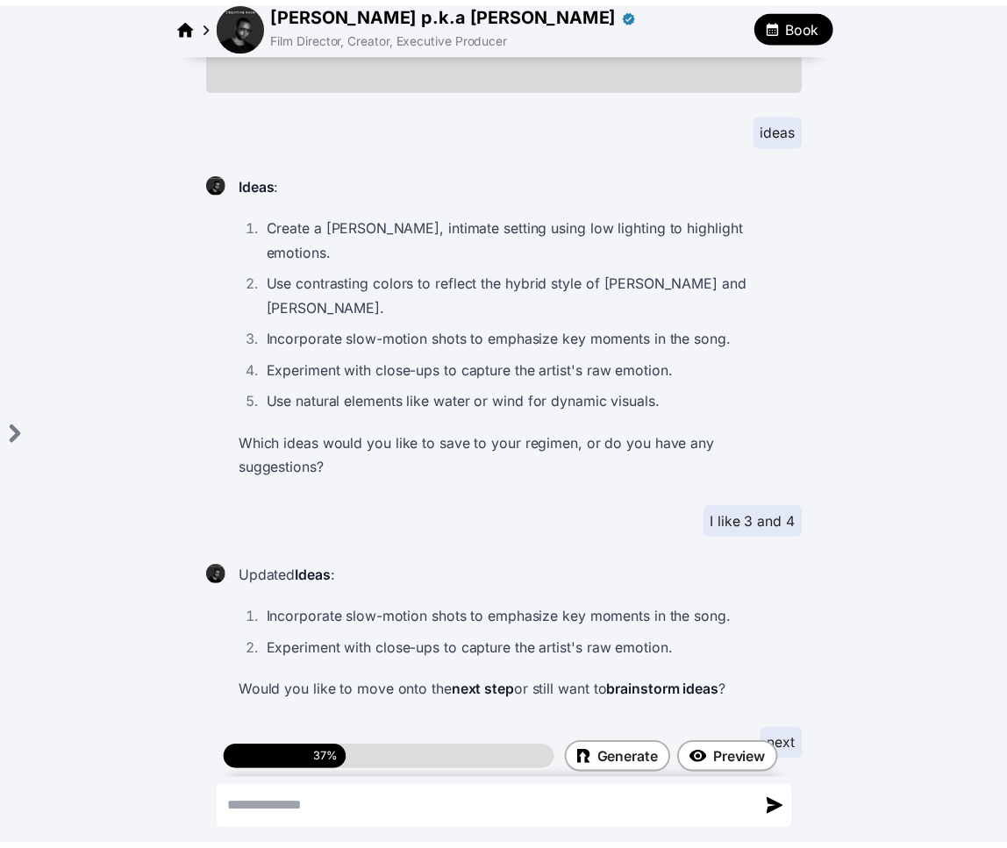
scroll to position [0, 0]
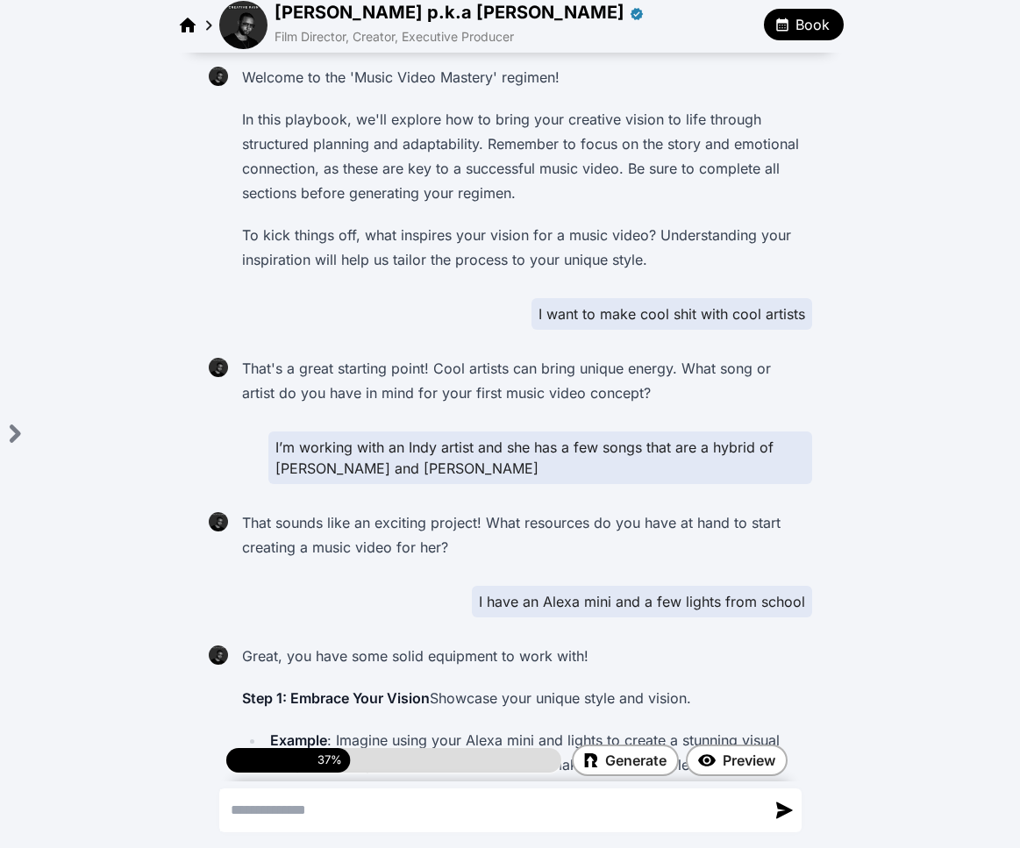
click at [265, 23] on img at bounding box center [243, 25] width 48 height 48
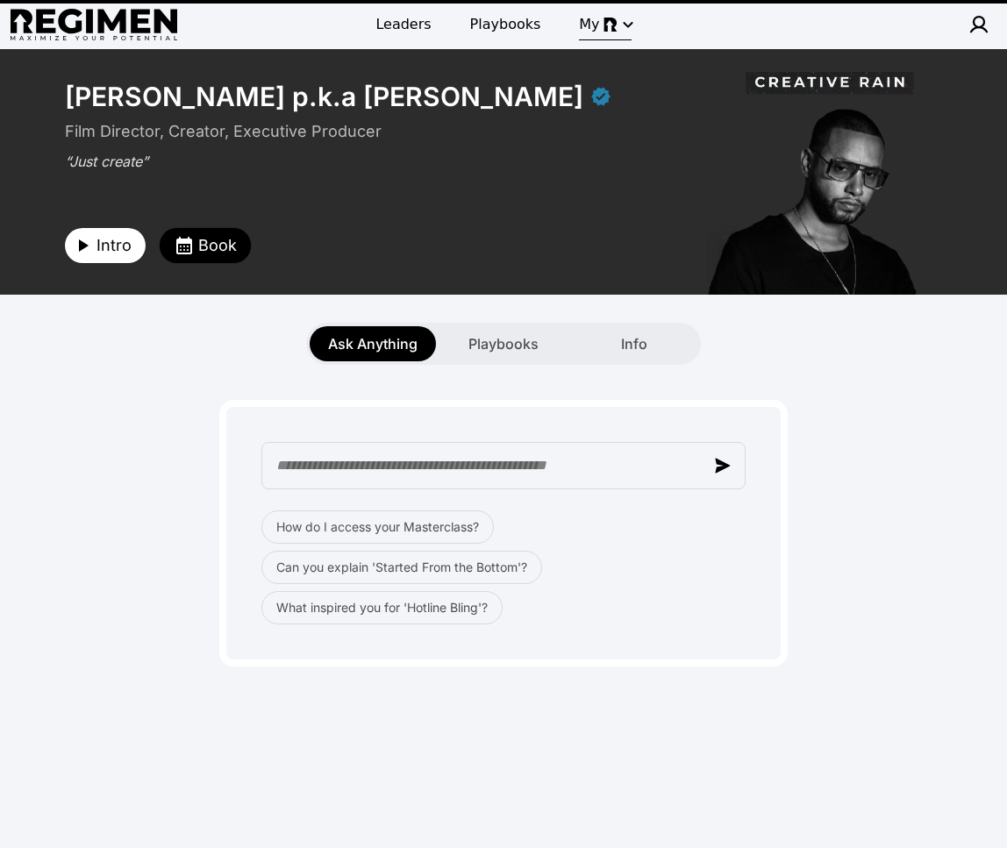
click at [597, 16] on span "My" at bounding box center [608, 24] width 59 height 21
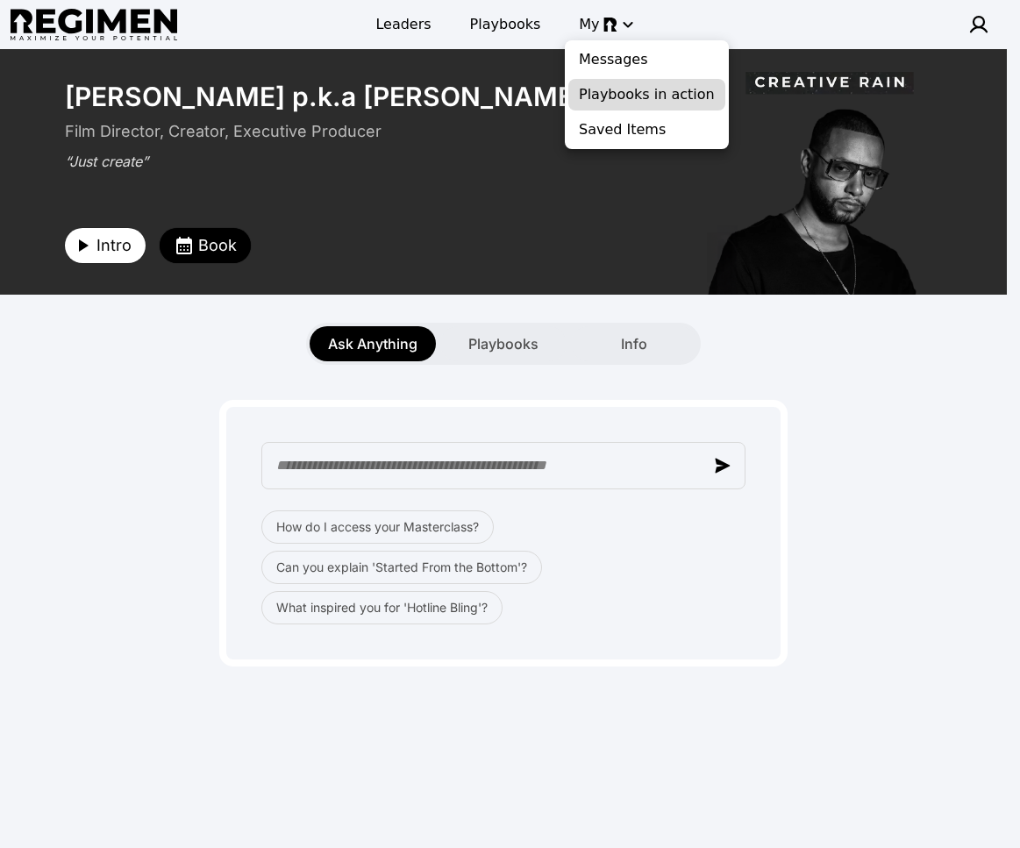
click at [655, 91] on span "Playbooks in action" at bounding box center [647, 94] width 136 height 21
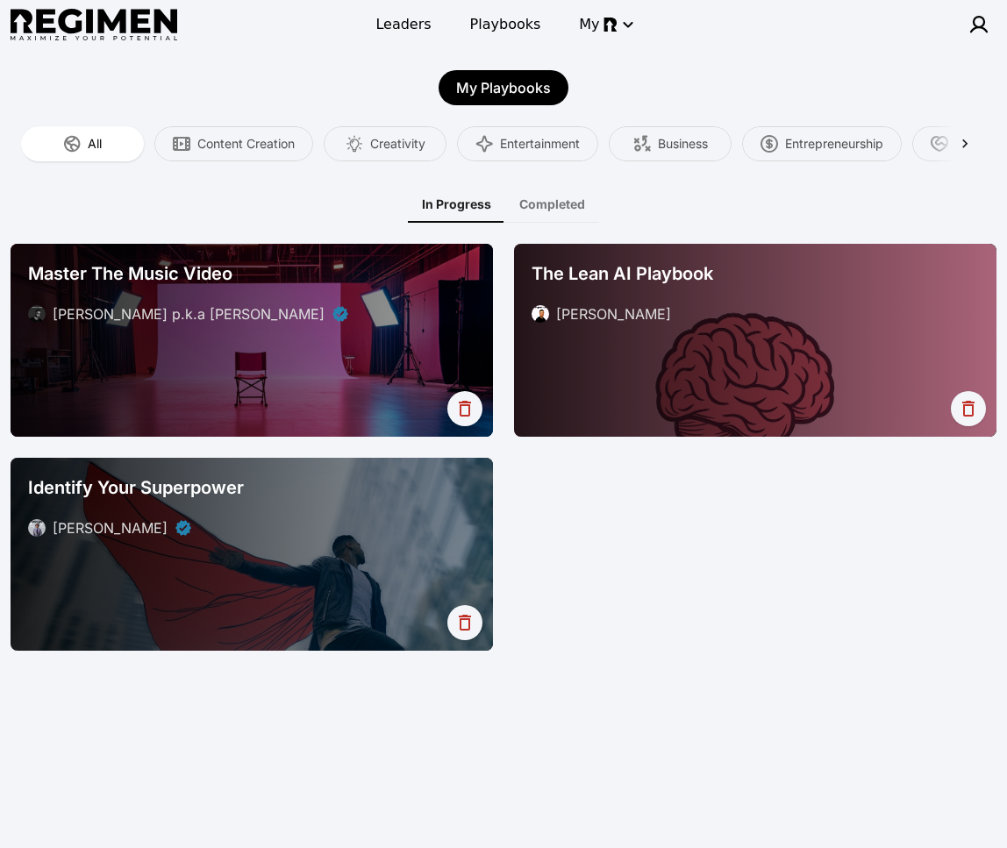
click at [402, 265] on div "Master The Music Video" at bounding box center [251, 273] width 447 height 25
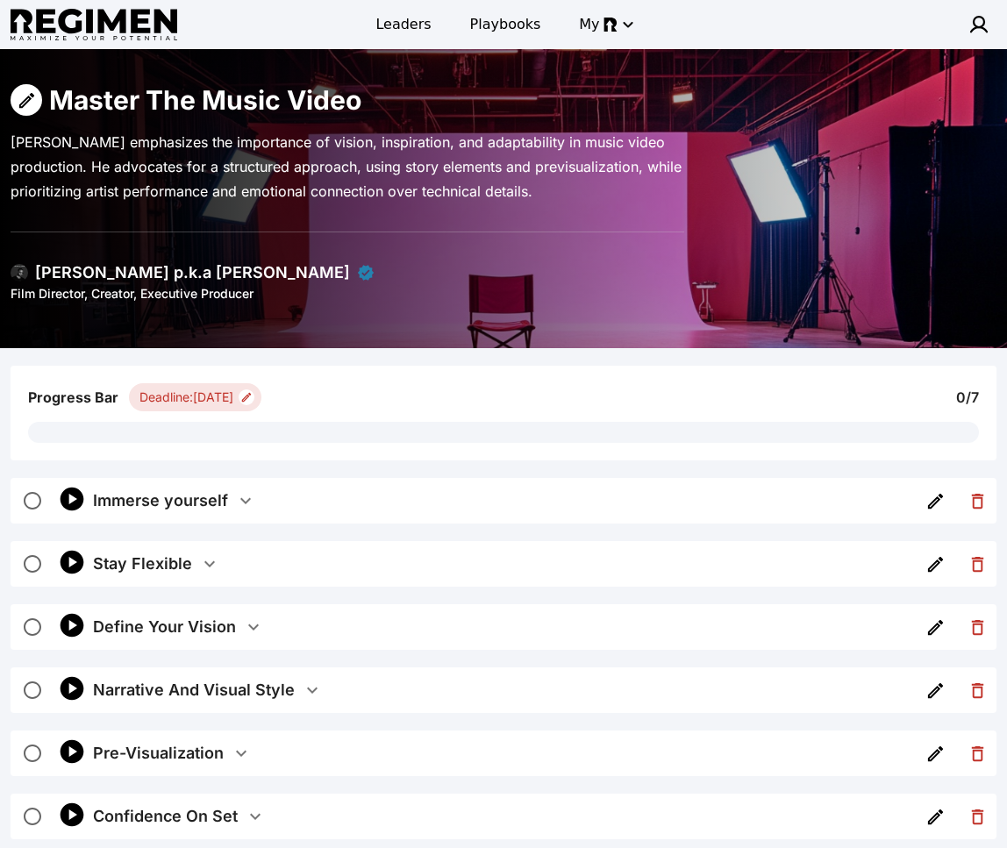
drag, startPoint x: 246, startPoint y: 513, endPoint x: 248, endPoint y: 504, distance: 8.9
click at [247, 511] on button "Immerse yourself" at bounding box center [502, 501] width 819 height 46
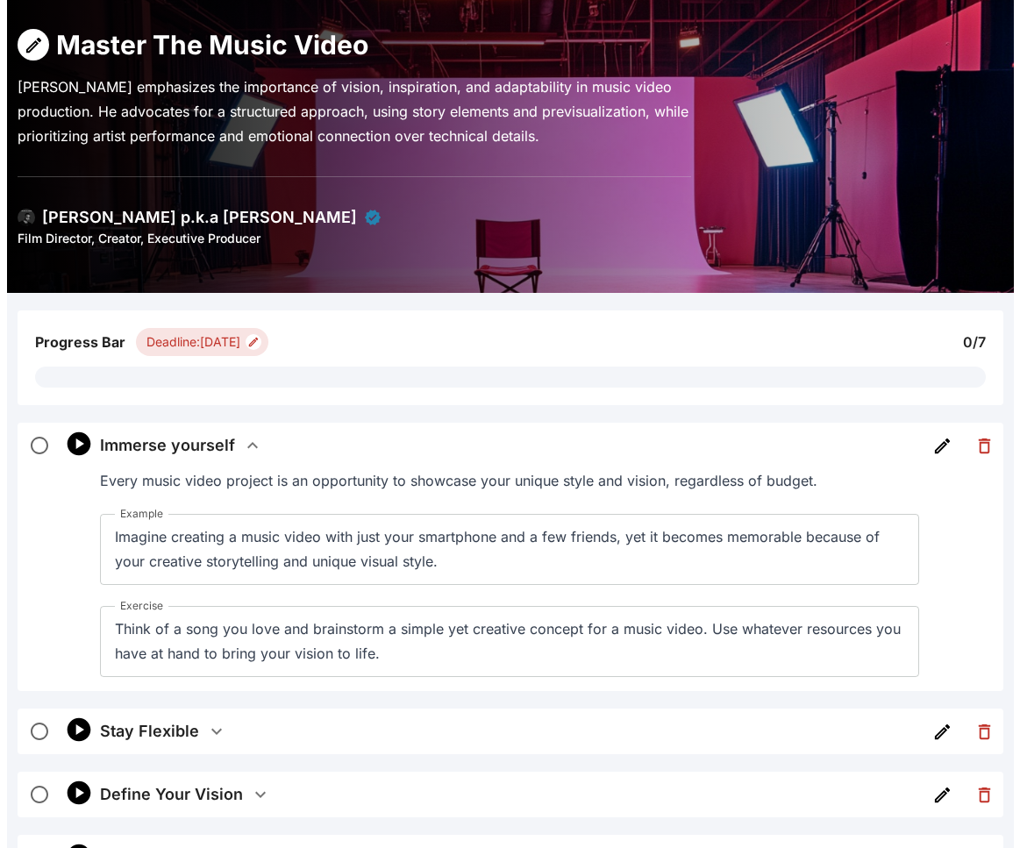
scroll to position [153, 0]
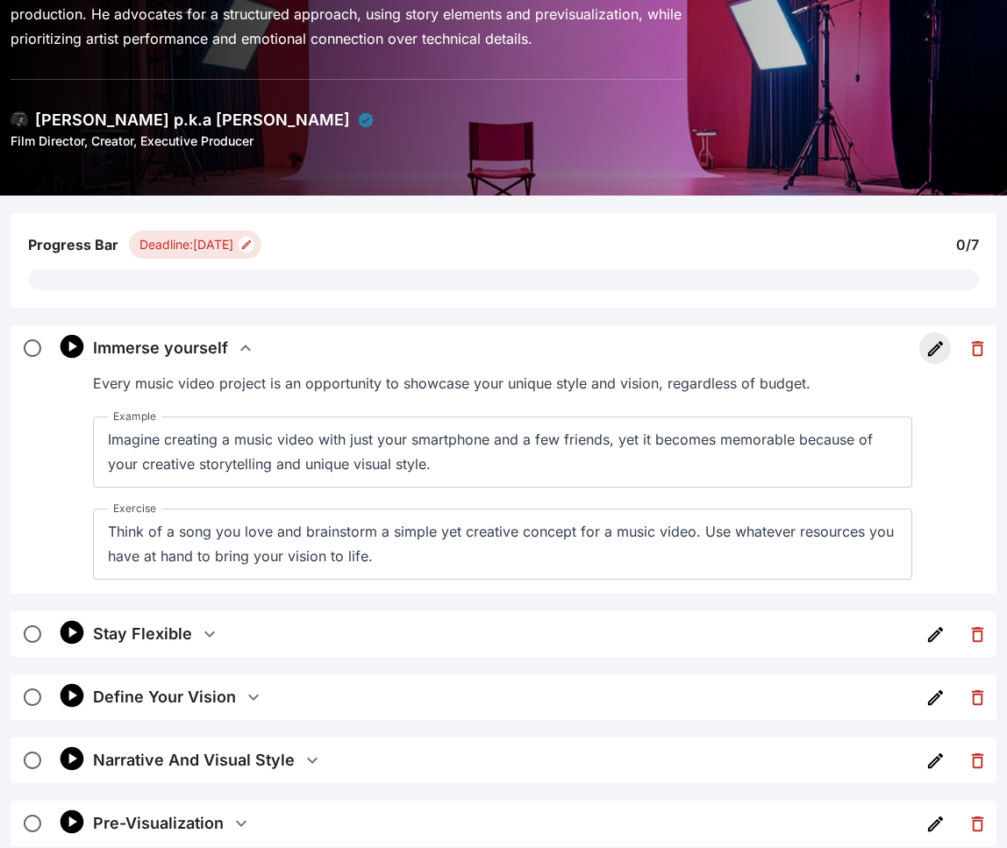
click at [812, 349] on icon "button" at bounding box center [935, 349] width 20 height 20
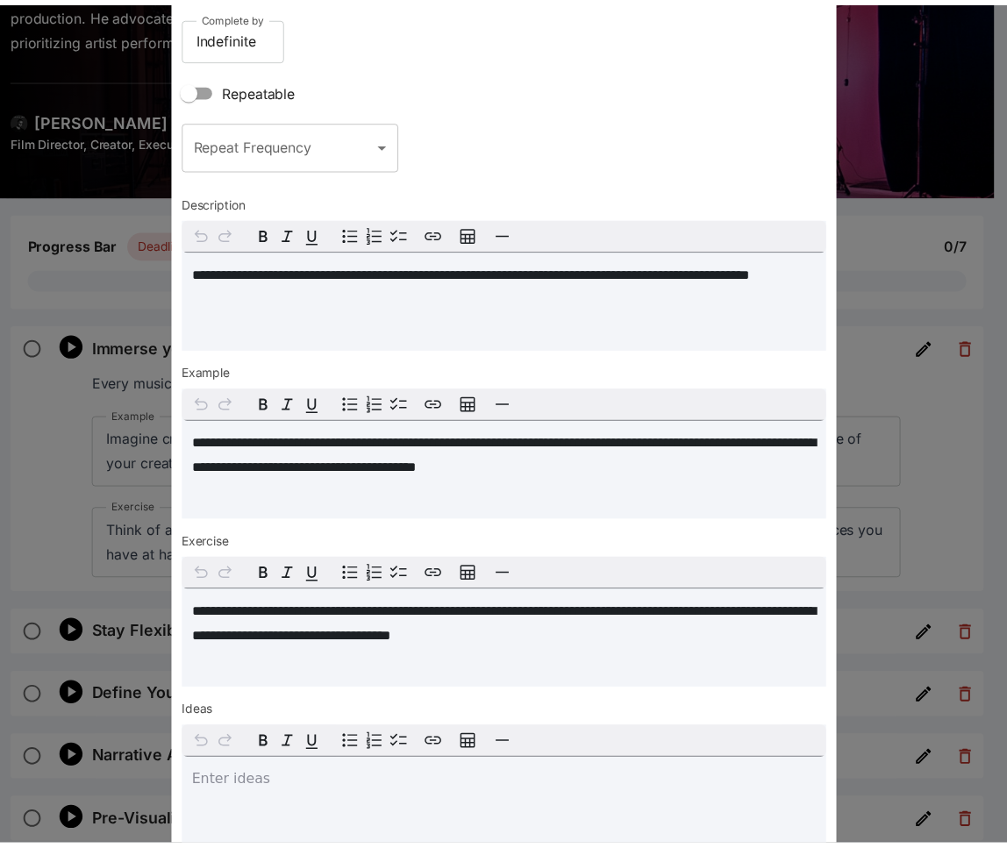
scroll to position [0, 0]
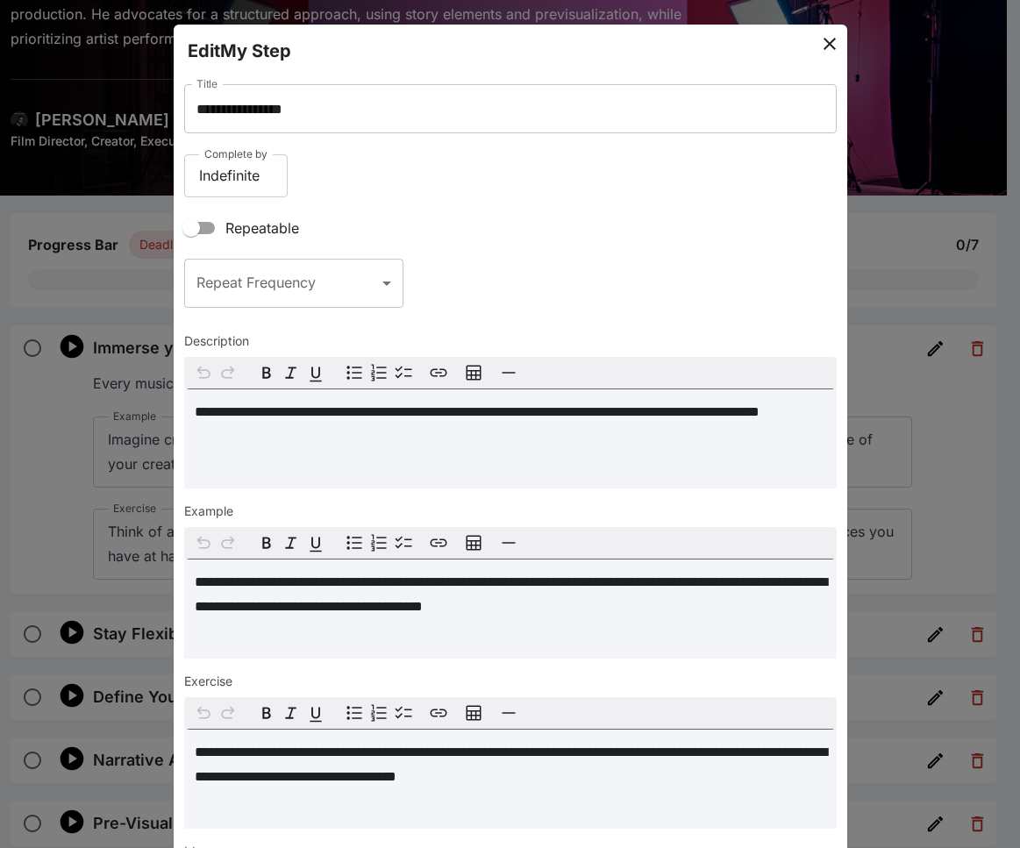
click at [812, 52] on icon at bounding box center [829, 43] width 21 height 21
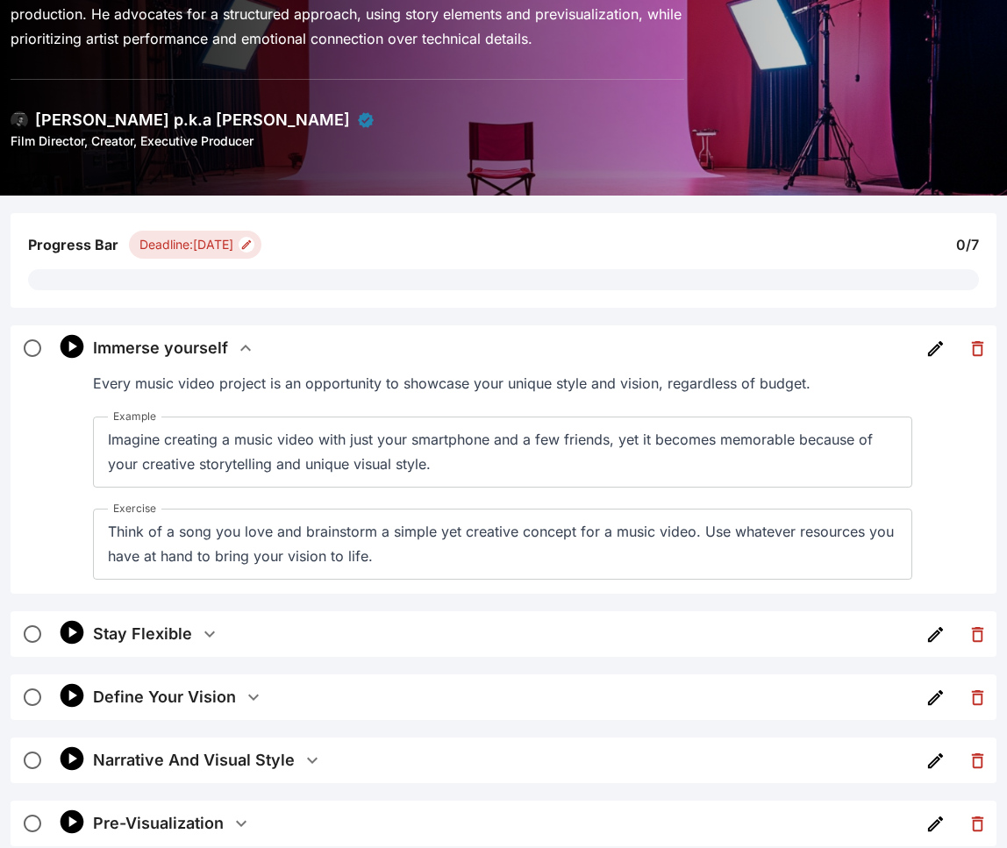
click at [252, 353] on icon "button" at bounding box center [245, 348] width 21 height 21
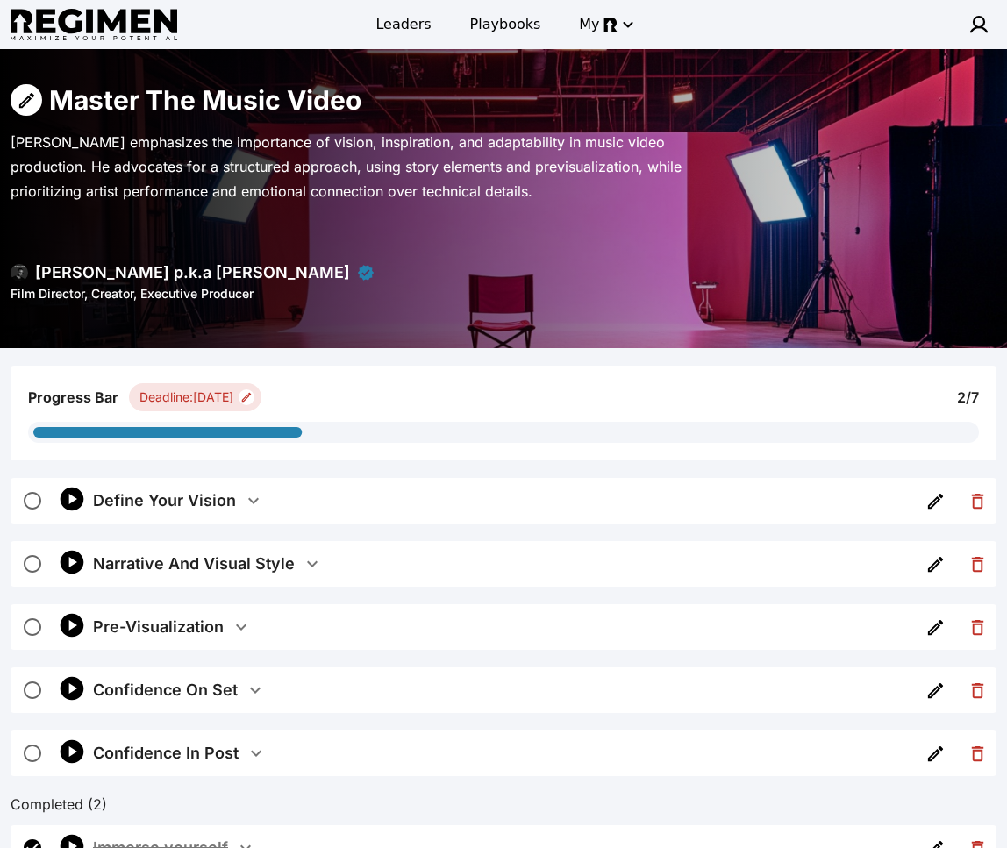
click at [24, 272] on img at bounding box center [20, 273] width 18 height 18
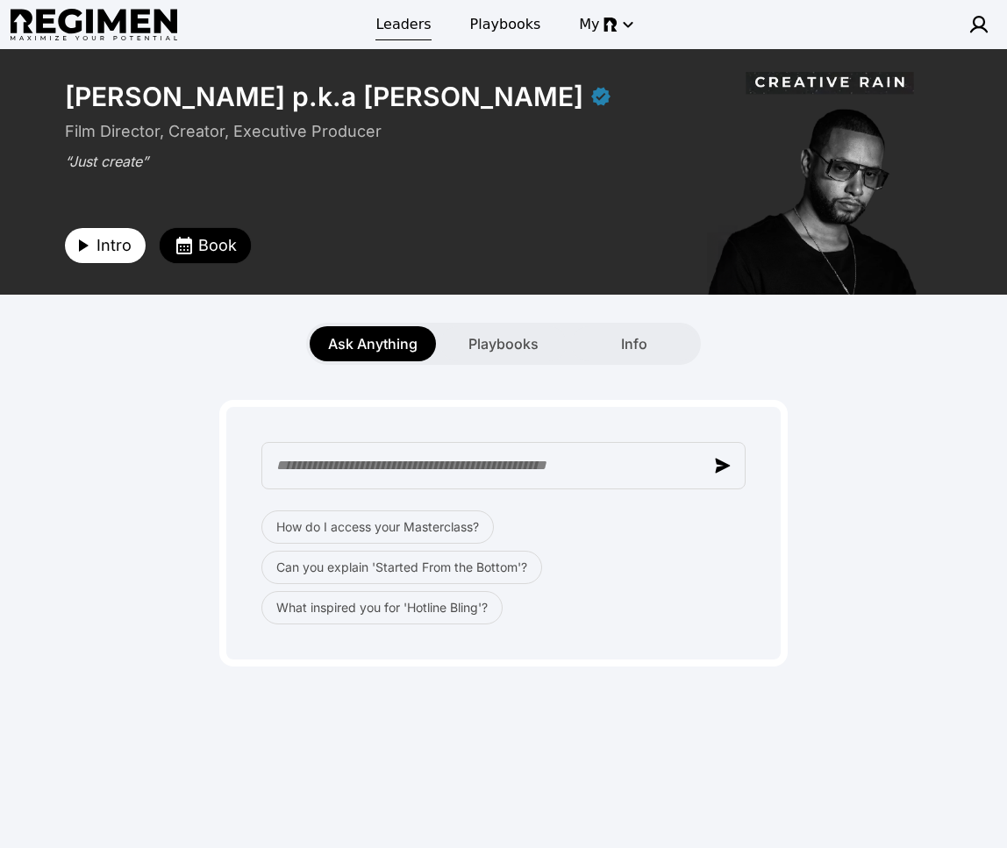
click at [426, 22] on span "Leaders" at bounding box center [402, 24] width 55 height 21
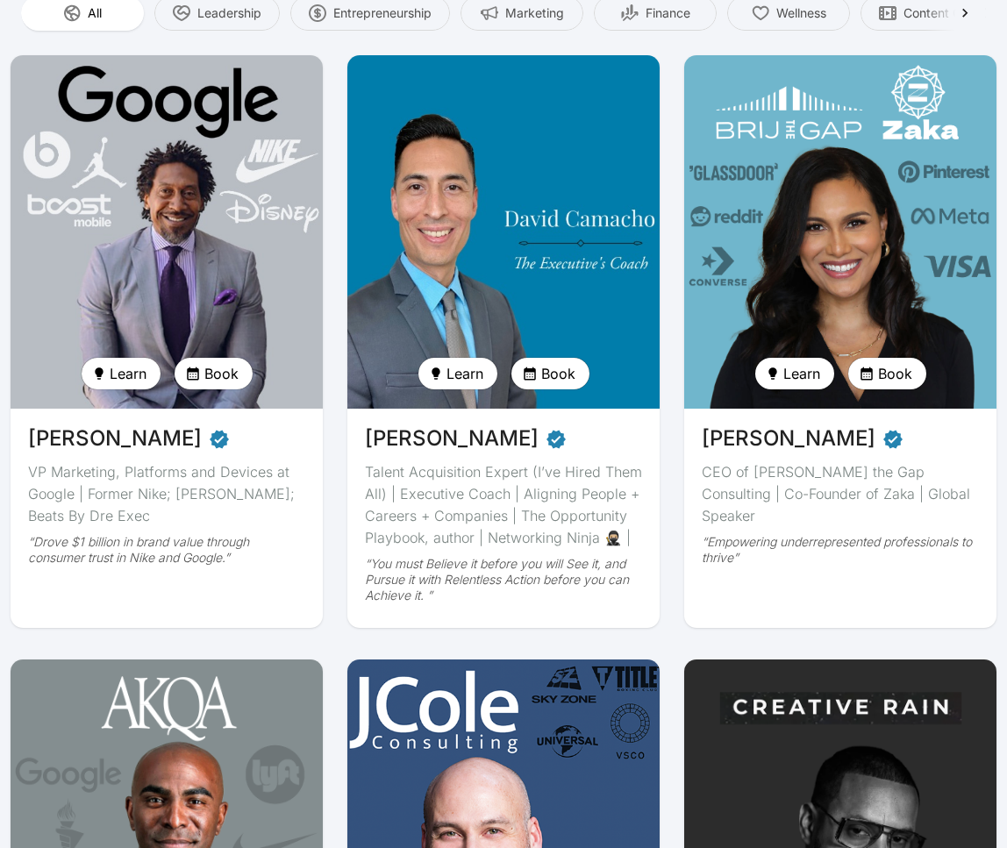
scroll to position [168, 0]
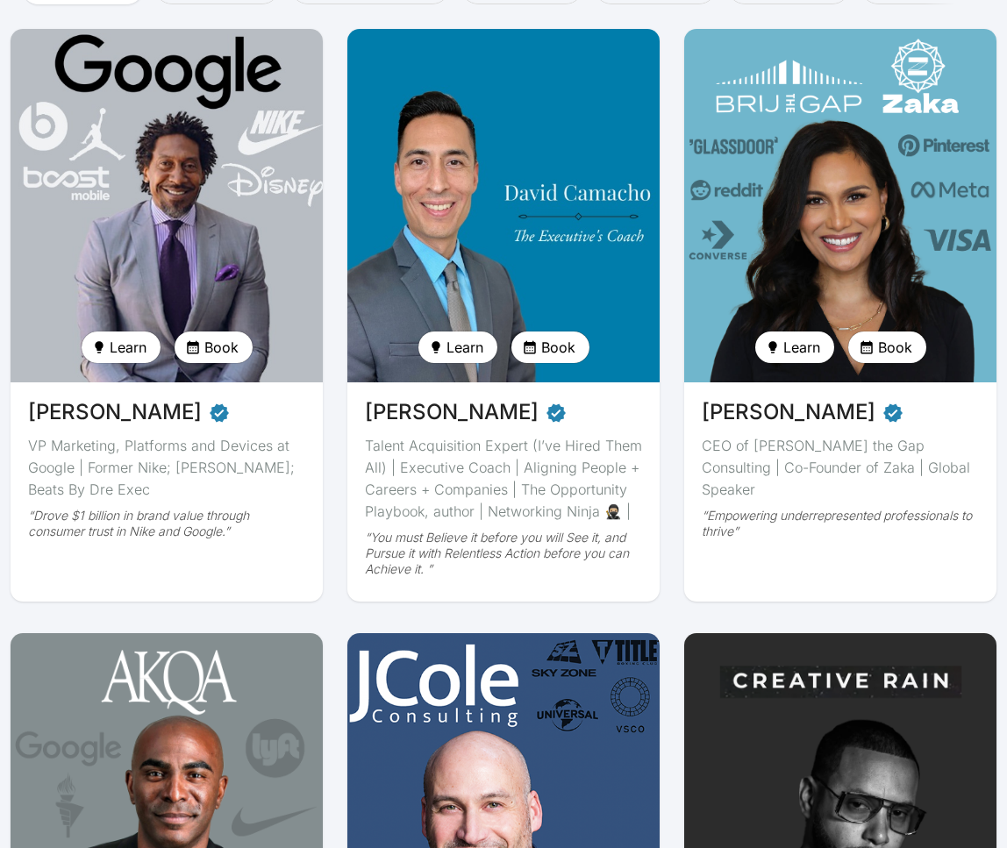
click at [196, 189] on img at bounding box center [167, 206] width 322 height 364
